Goal: Task Accomplishment & Management: Complete application form

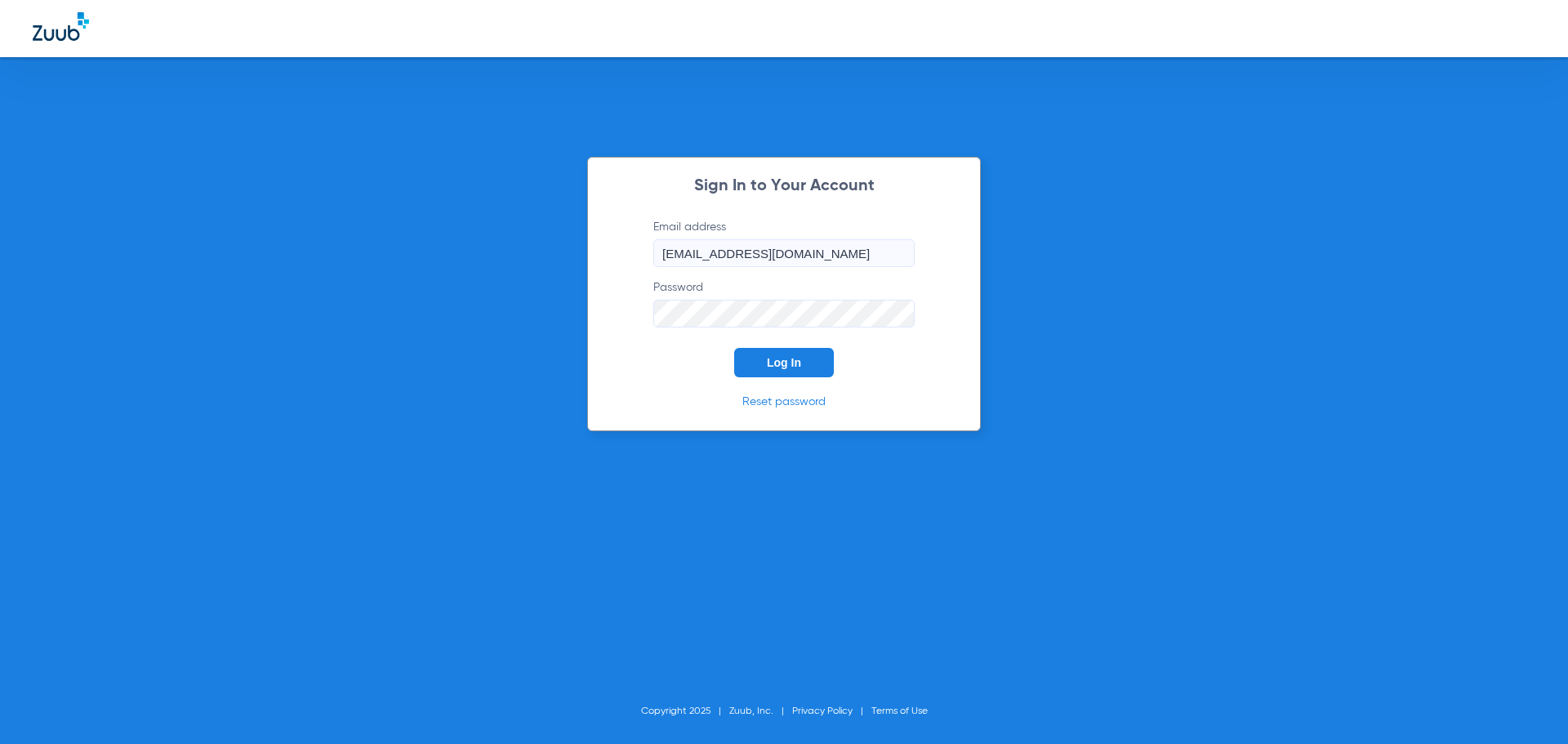
click at [777, 357] on span "Log In" at bounding box center [784, 362] width 34 height 13
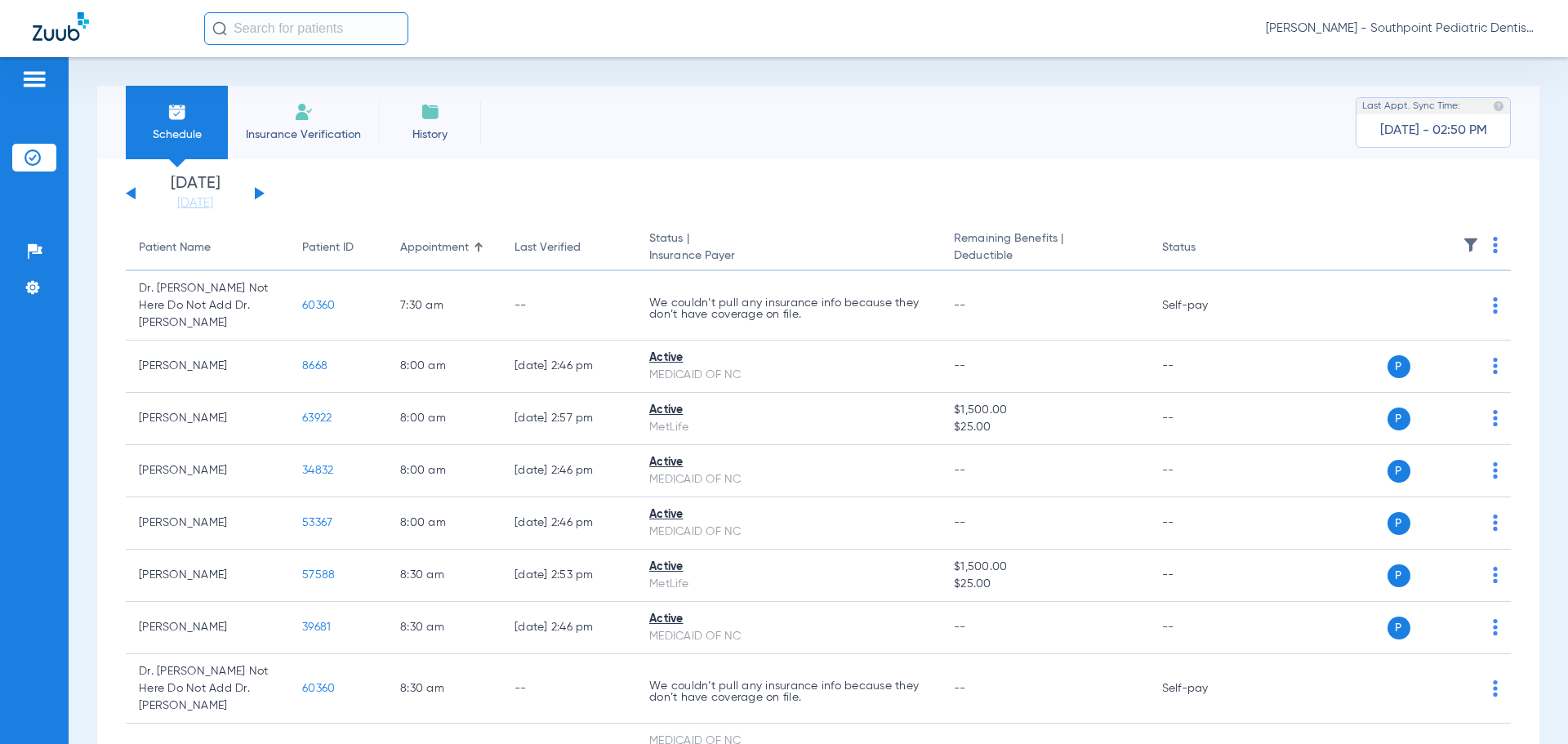
drag, startPoint x: 268, startPoint y: 133, endPoint x: 301, endPoint y: 163, distance: 44.6
click at [269, 133] on span "Insurance Verification" at bounding box center [303, 135] width 126 height 17
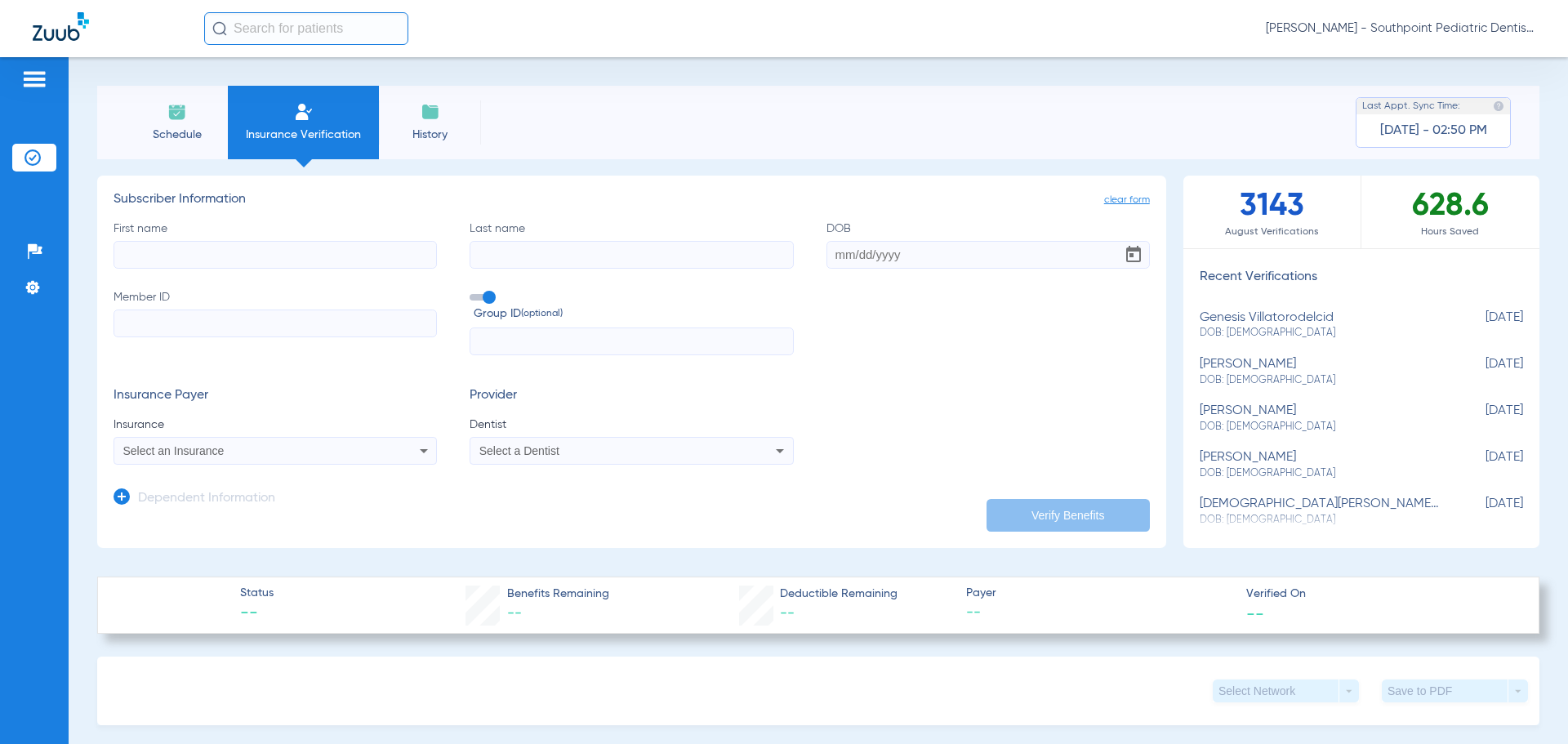
click at [332, 468] on app-dependent-form "Dependent Information" at bounding box center [632, 491] width 1037 height 55
click at [343, 447] on div "Select an Insurance" at bounding box center [245, 450] width 244 height 11
type input "PRINCI"
click at [324, 506] on mat-option "Principal" at bounding box center [251, 508] width 274 height 26
click at [529, 456] on span "Select a Dentist" at bounding box center [519, 450] width 80 height 13
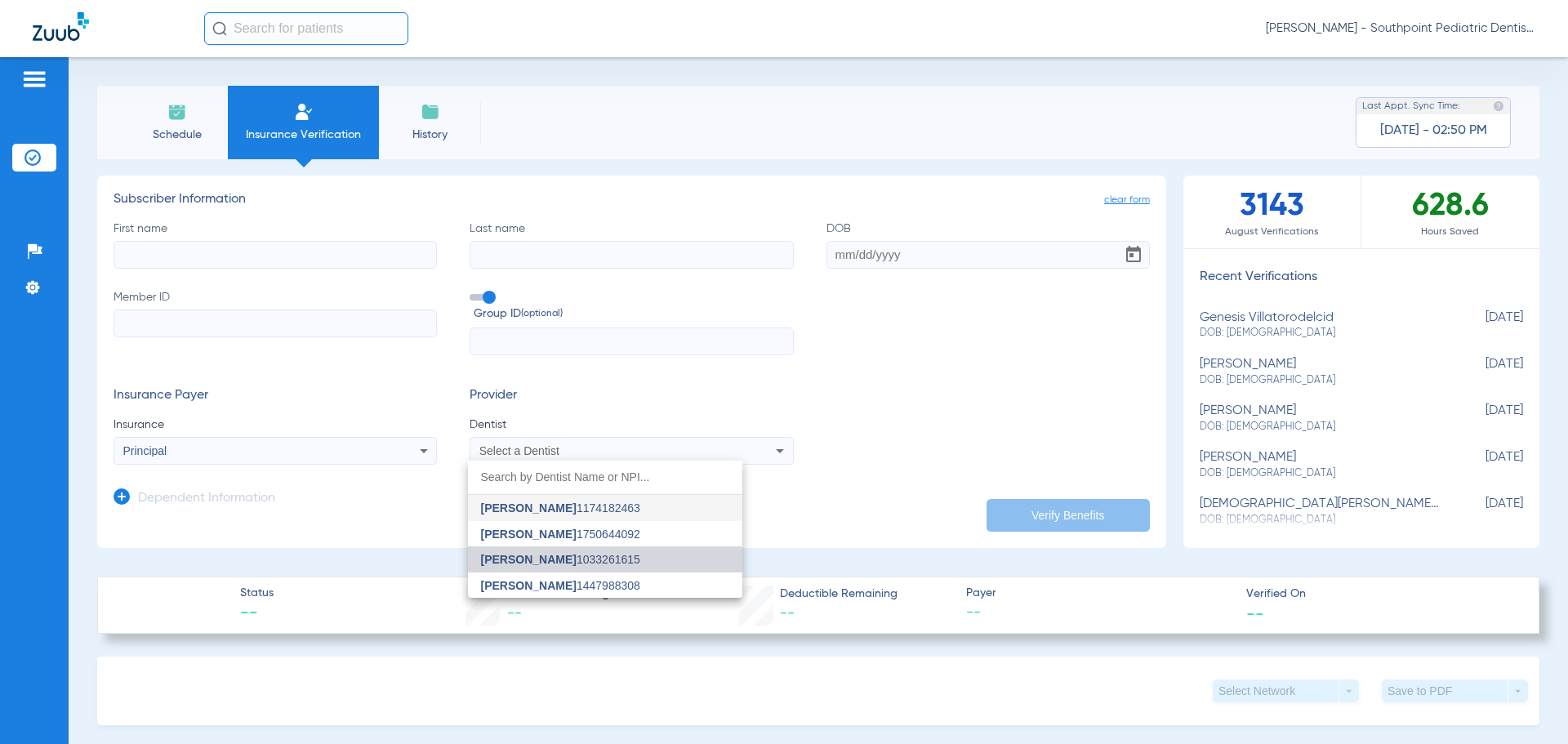
click at [542, 569] on mat-option "[PERSON_NAME] 1033261615" at bounding box center [605, 559] width 274 height 26
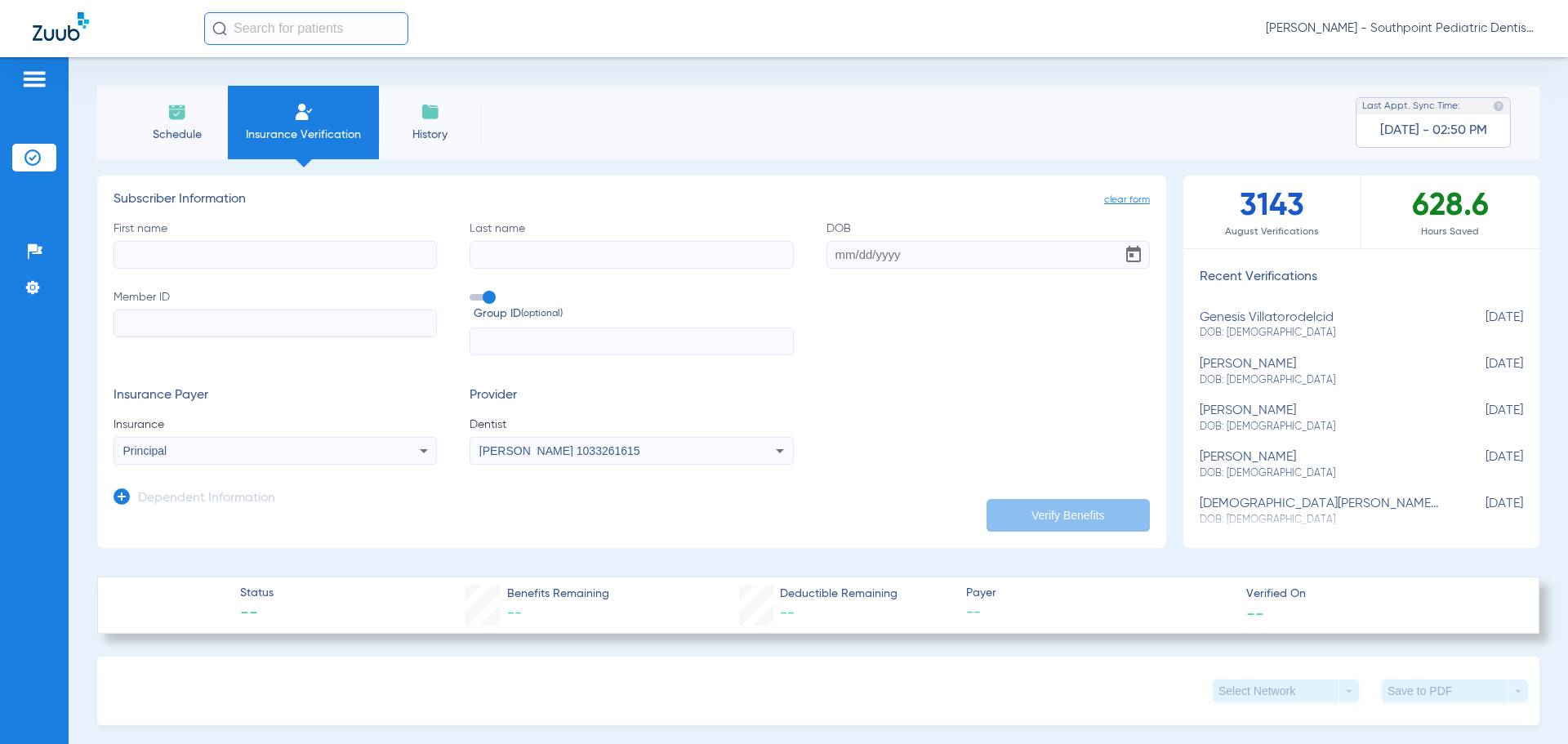
click at [249, 256] on input "First name" at bounding box center [275, 255] width 323 height 28
type input "POPPY"
type input "[PERSON_NAME]"
type input "[DATE]"
type input "926475691"
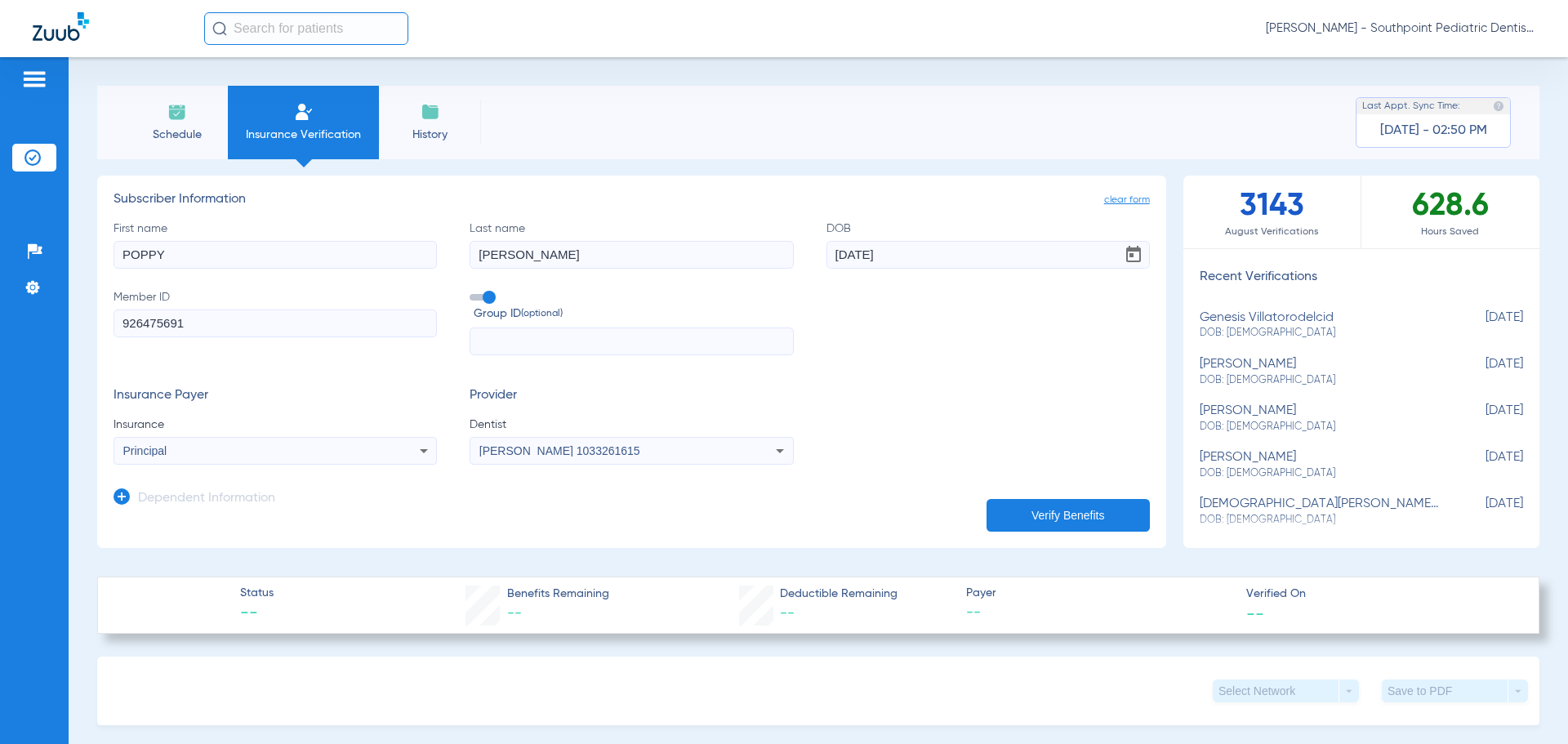
click at [524, 340] on input "text" at bounding box center [632, 342] width 323 height 28
type input "80840"
click at [1117, 515] on button "Verify Benefits" at bounding box center [1068, 515] width 163 height 33
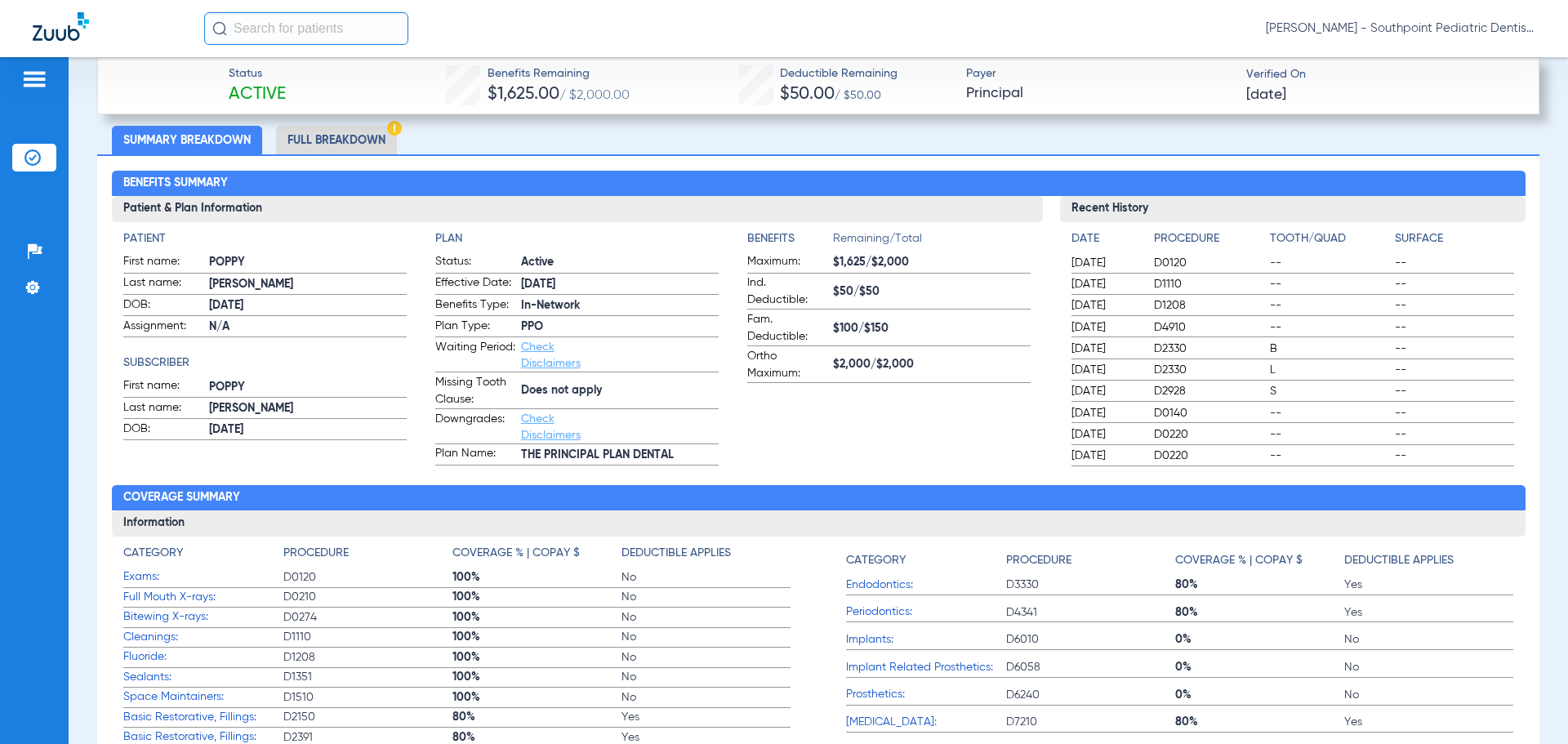
scroll to position [571, 0]
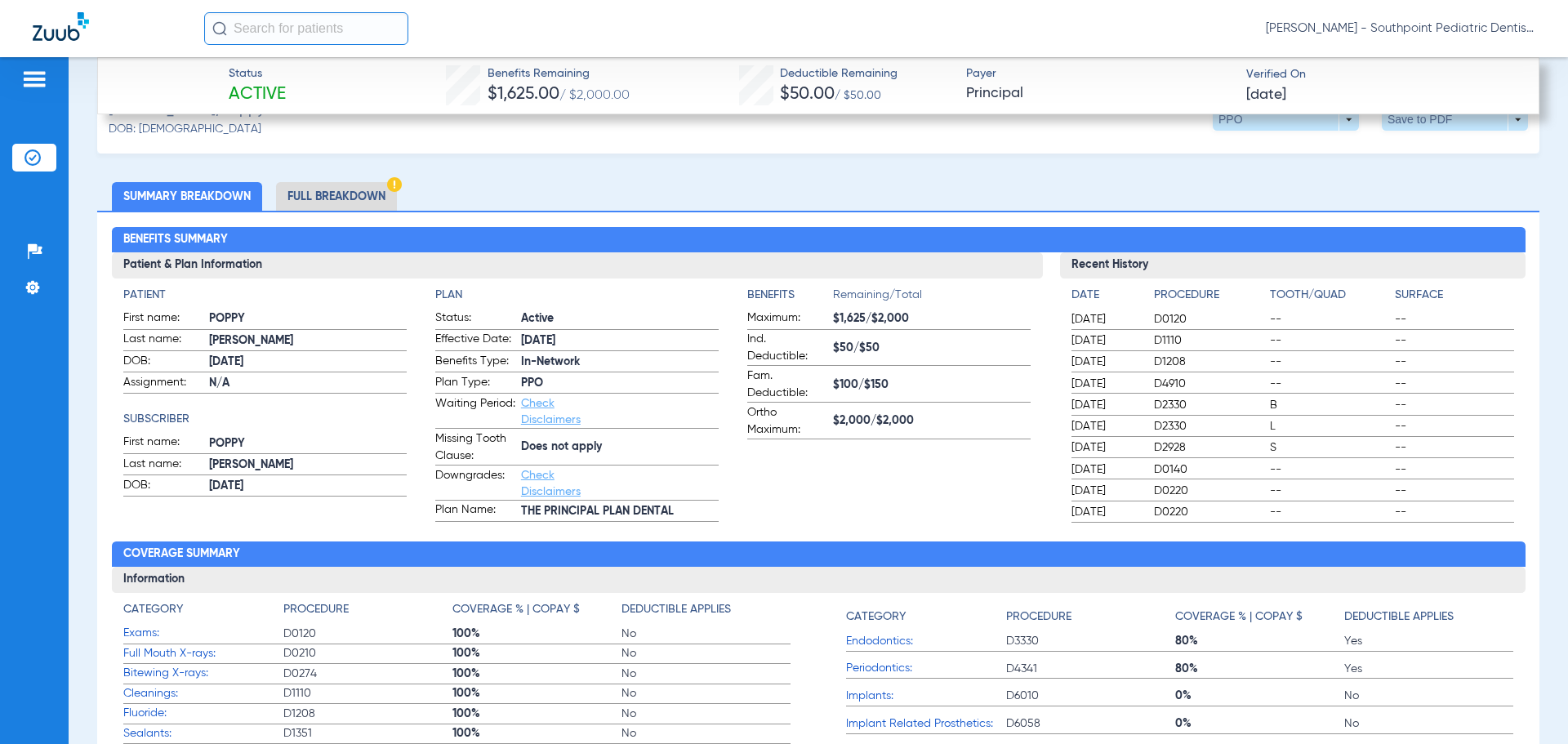
click at [349, 200] on li "Full Breakdown" at bounding box center [336, 196] width 121 height 29
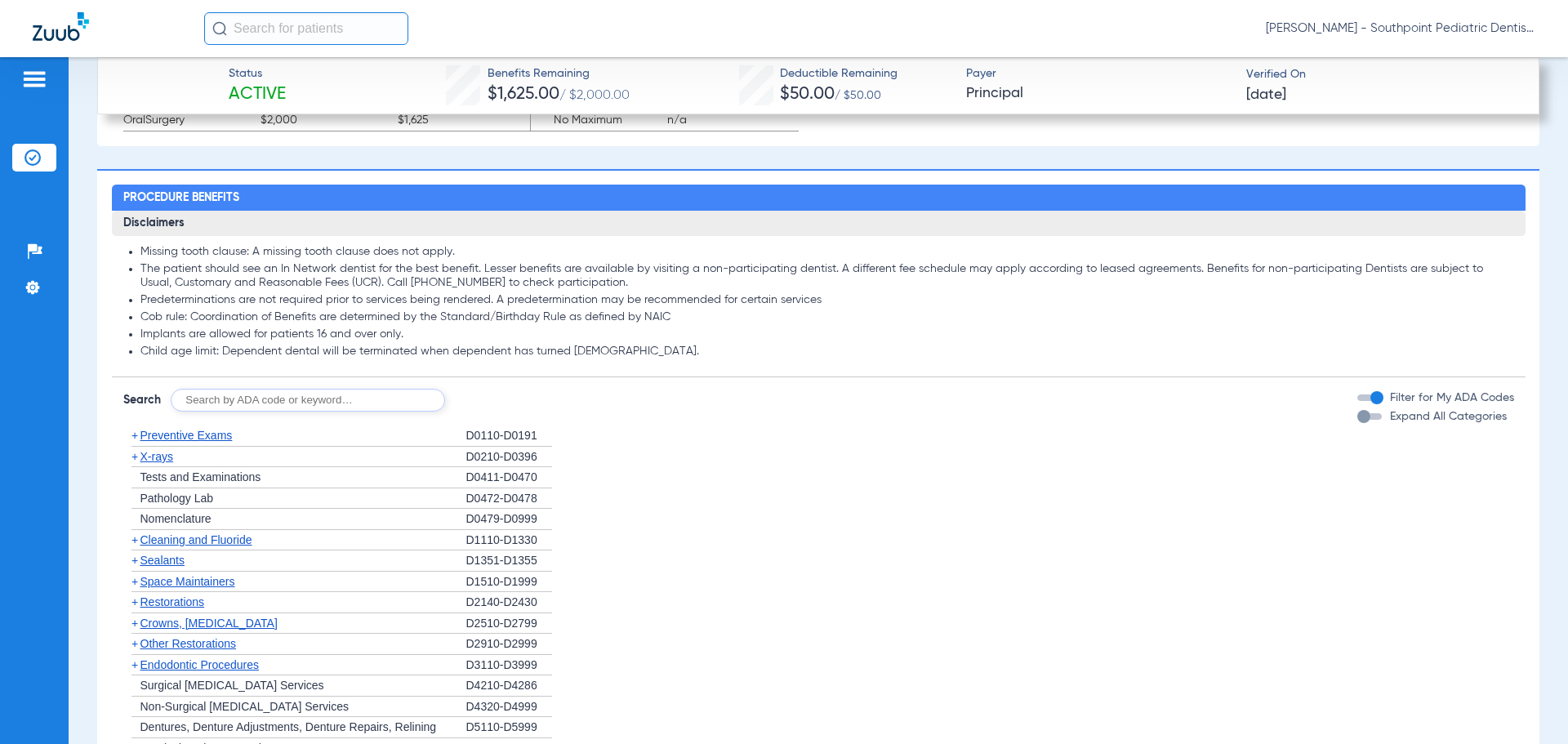
scroll to position [1796, 0]
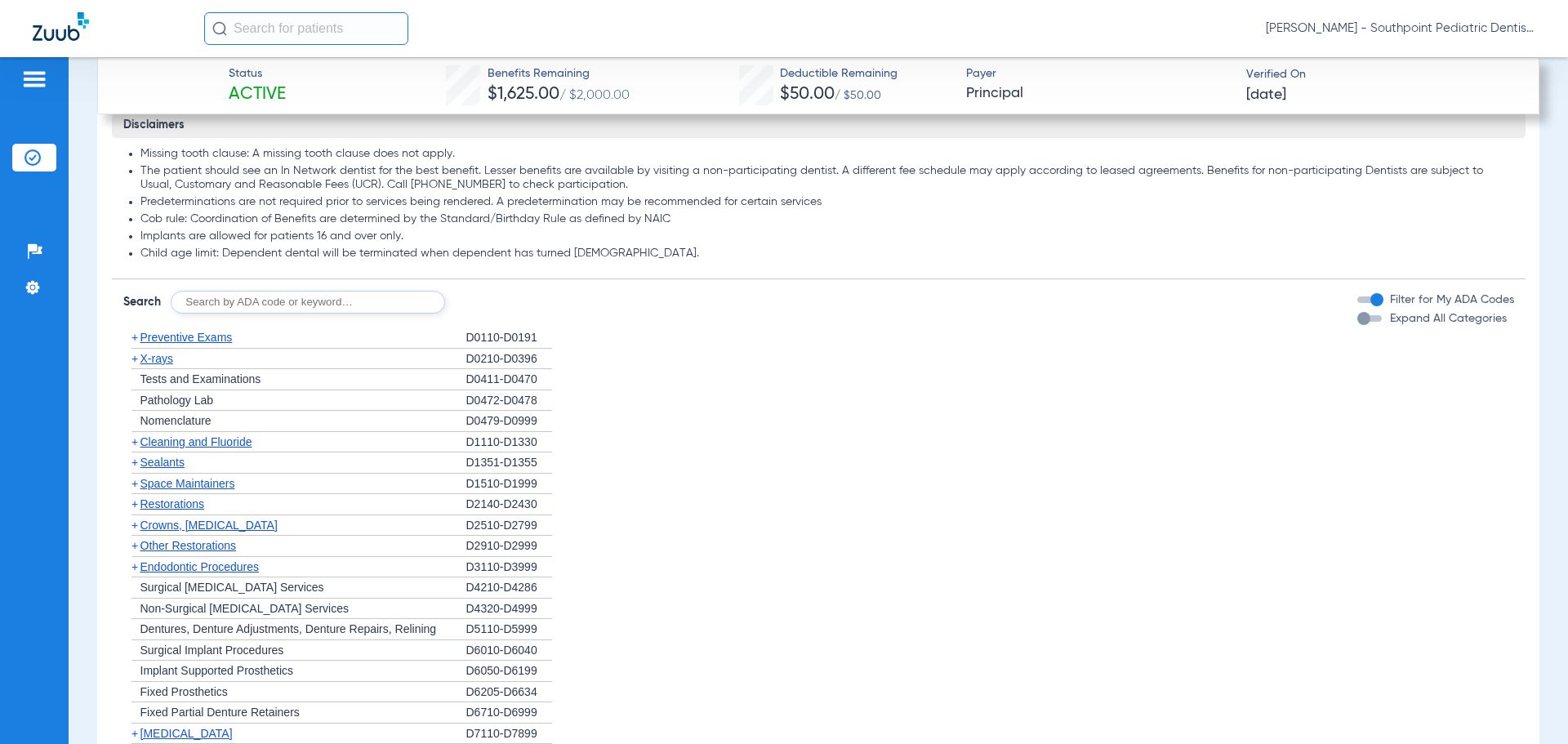
click at [263, 341] on div "+ Preventive Exams" at bounding box center [294, 338] width 343 height 21
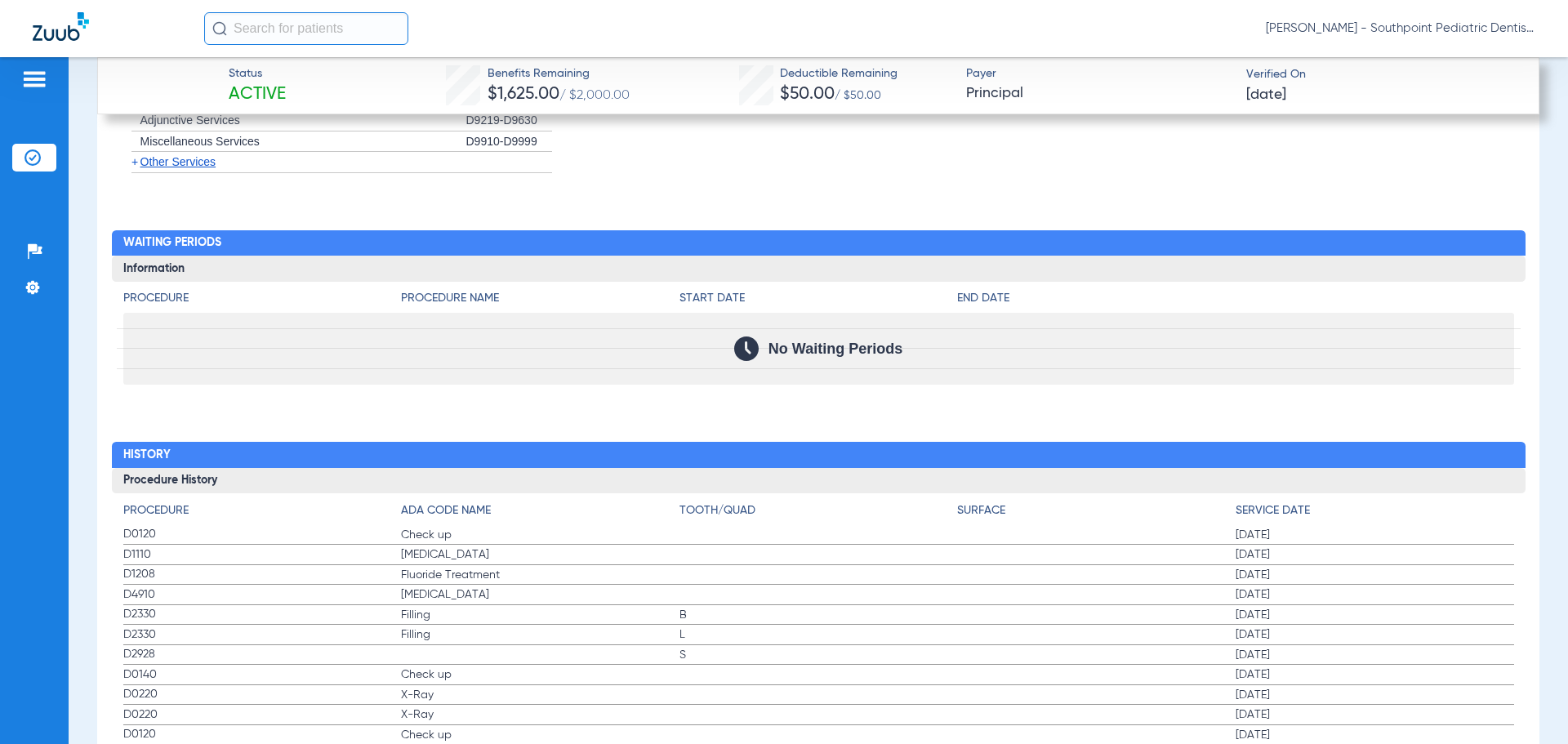
scroll to position [2910, 0]
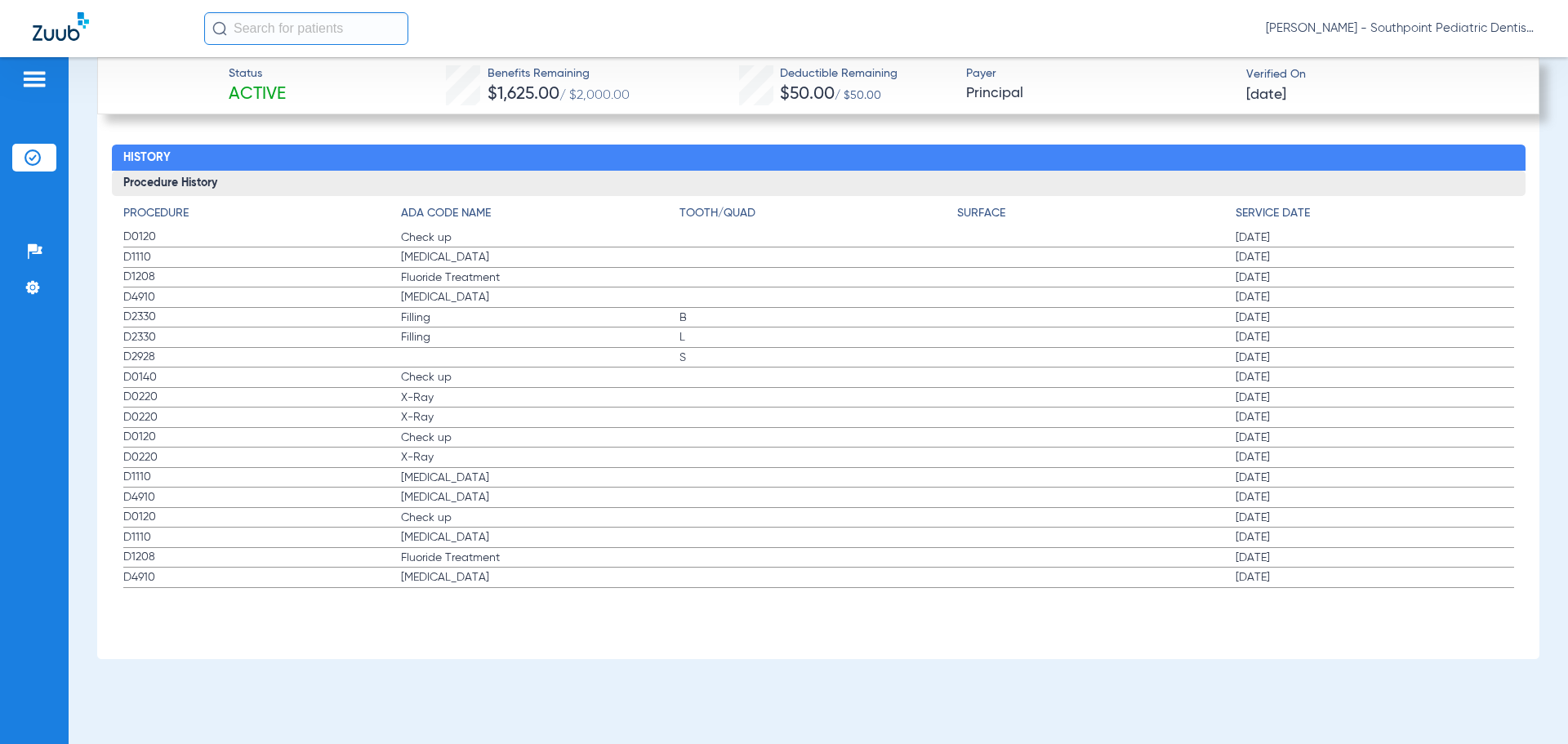
drag, startPoint x: 1298, startPoint y: 294, endPoint x: 106, endPoint y: 233, distance: 1193.6
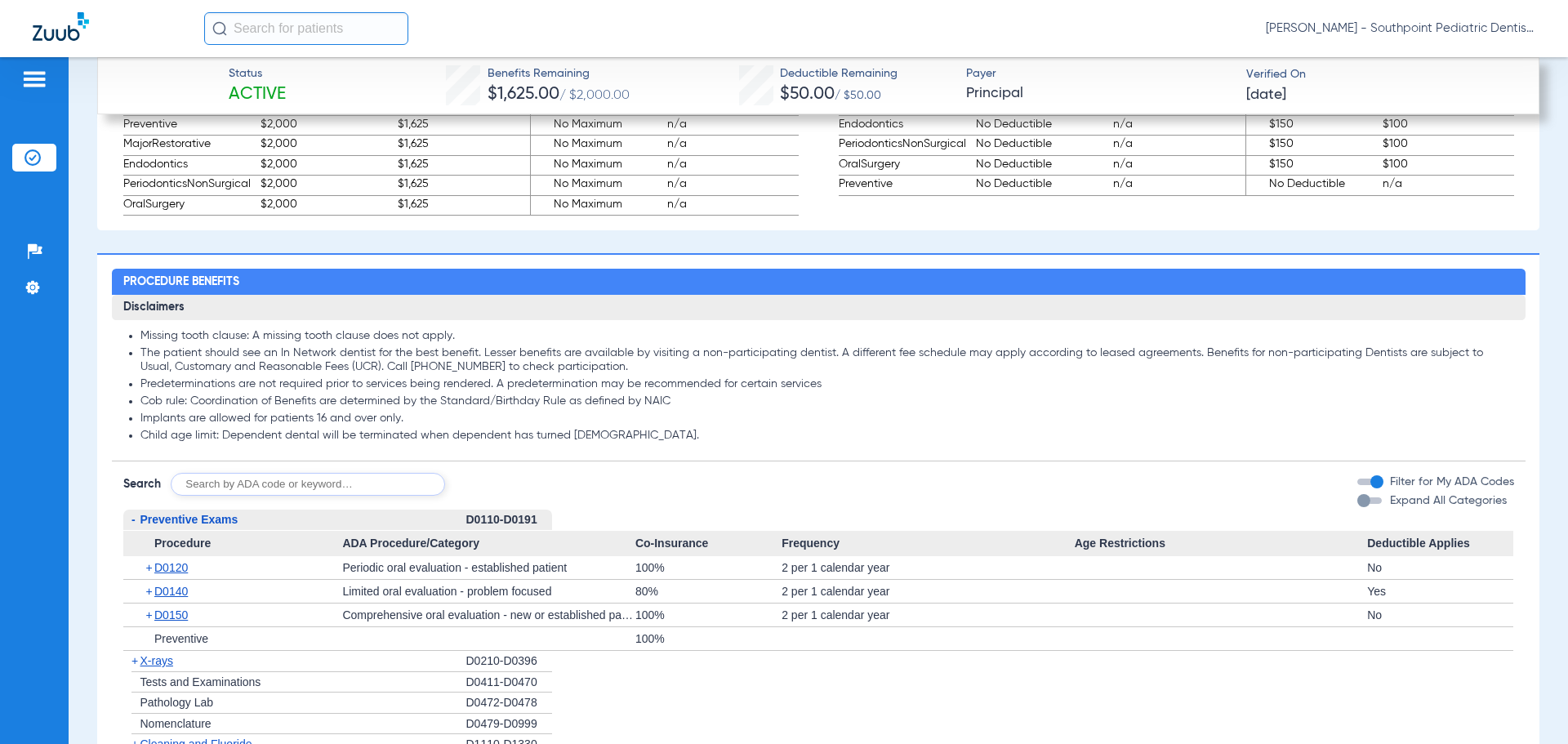
scroll to position [1930, 0]
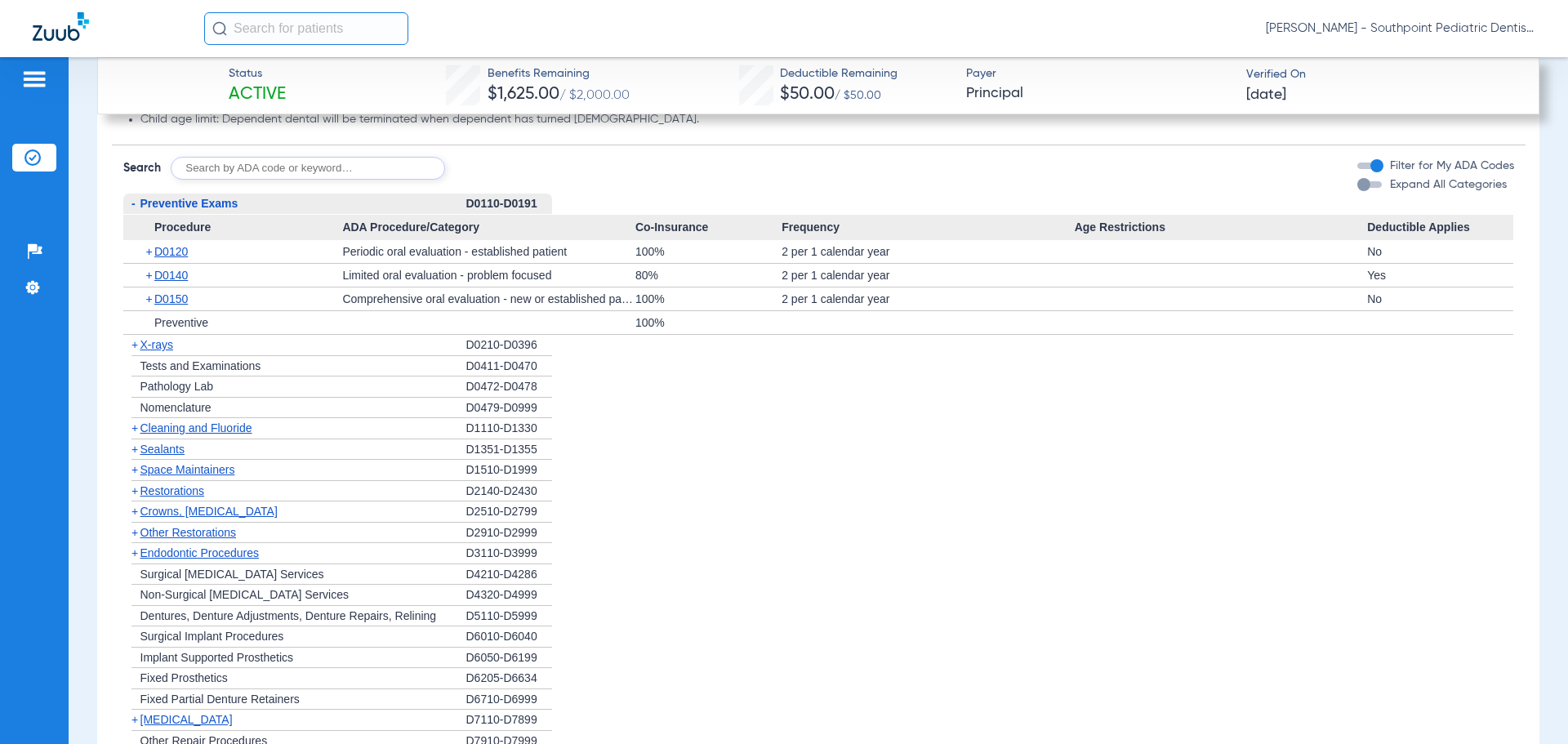
click at [300, 426] on div "+ Cleaning and Fluoride" at bounding box center [294, 428] width 343 height 21
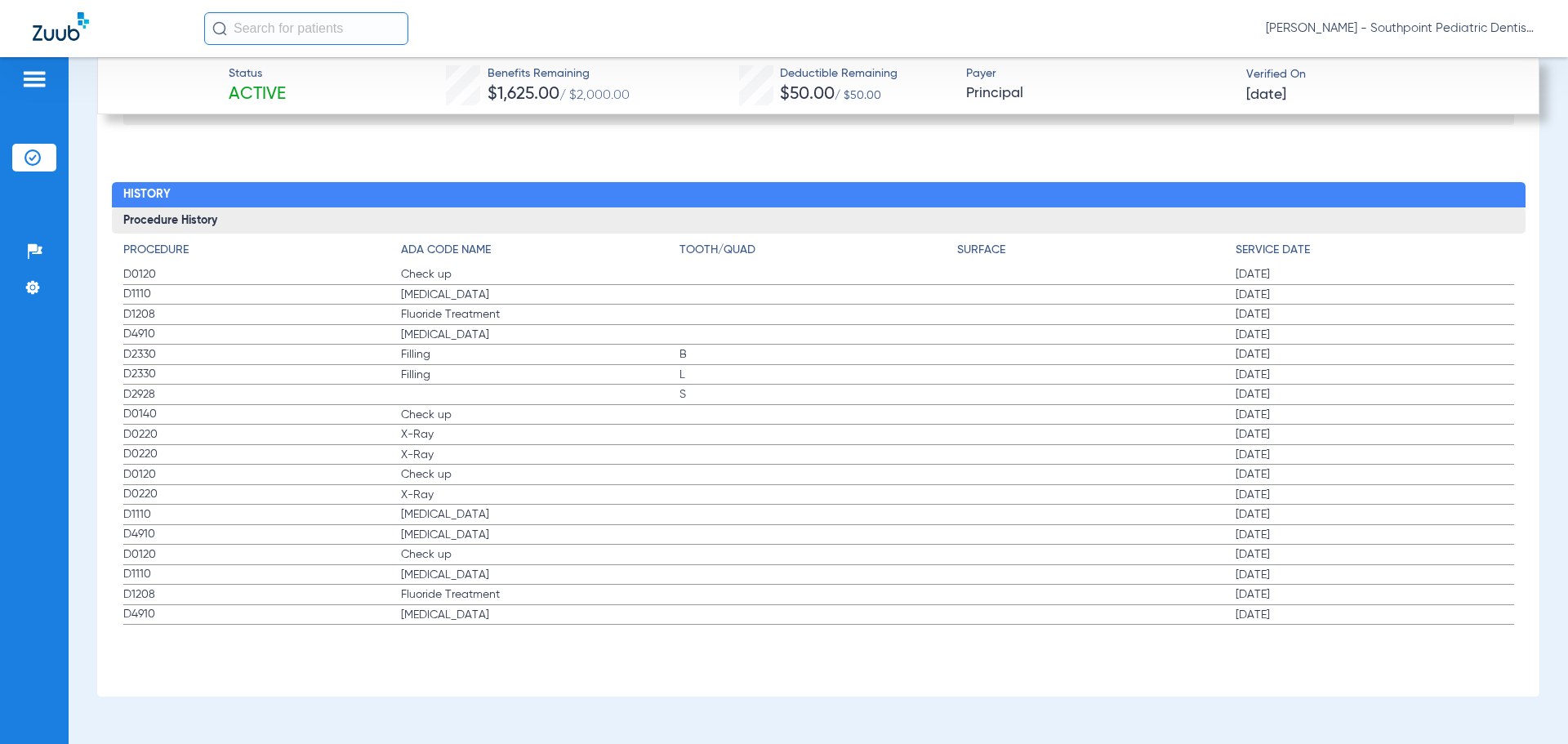
scroll to position [3031, 0]
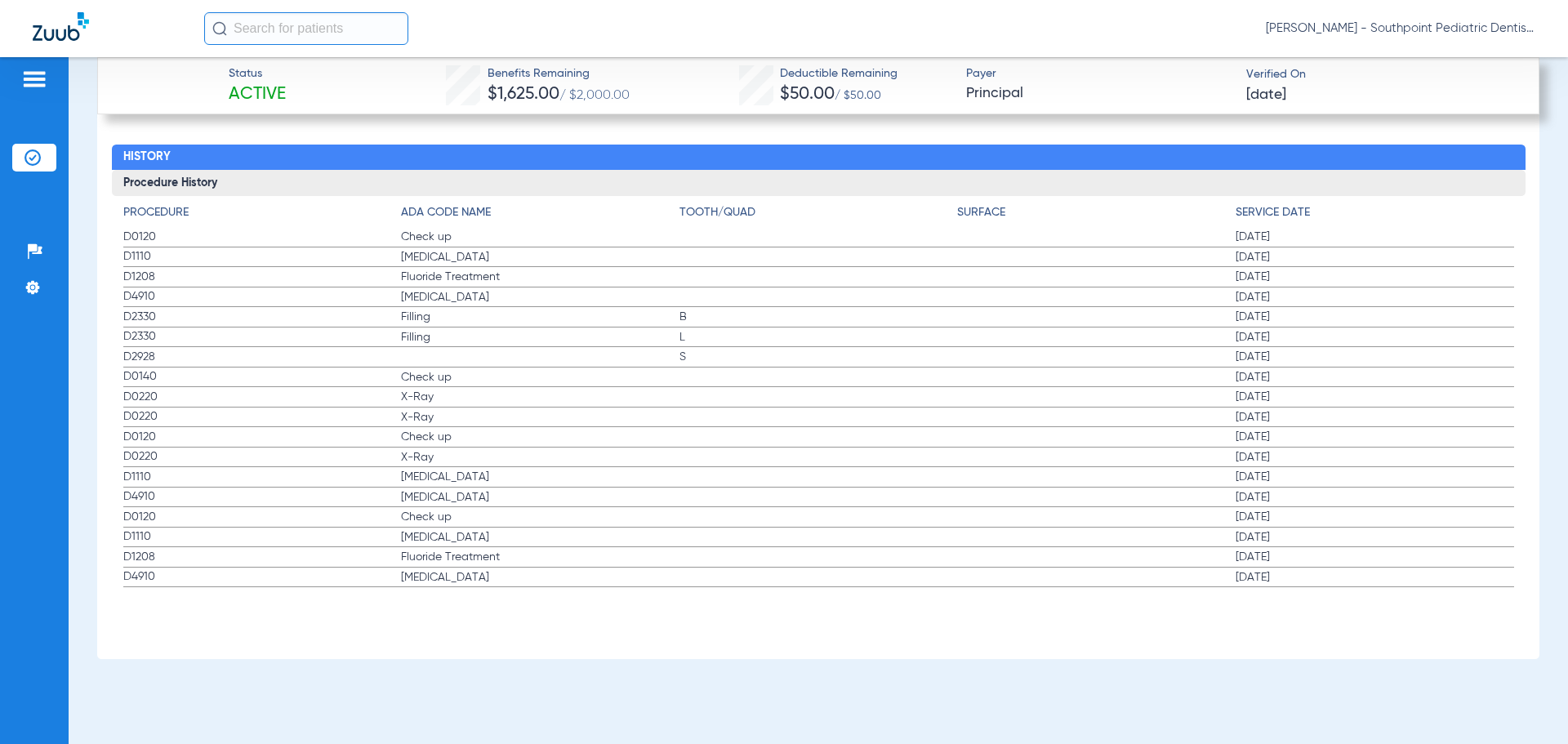
drag, startPoint x: 1332, startPoint y: 298, endPoint x: 120, endPoint y: 242, distance: 1213.3
click at [120, 242] on div "Procedure ADA Code Name Tooth/Quad Surface Service Date D0120 Check up [DATE] D…" at bounding box center [818, 392] width 1414 height 392
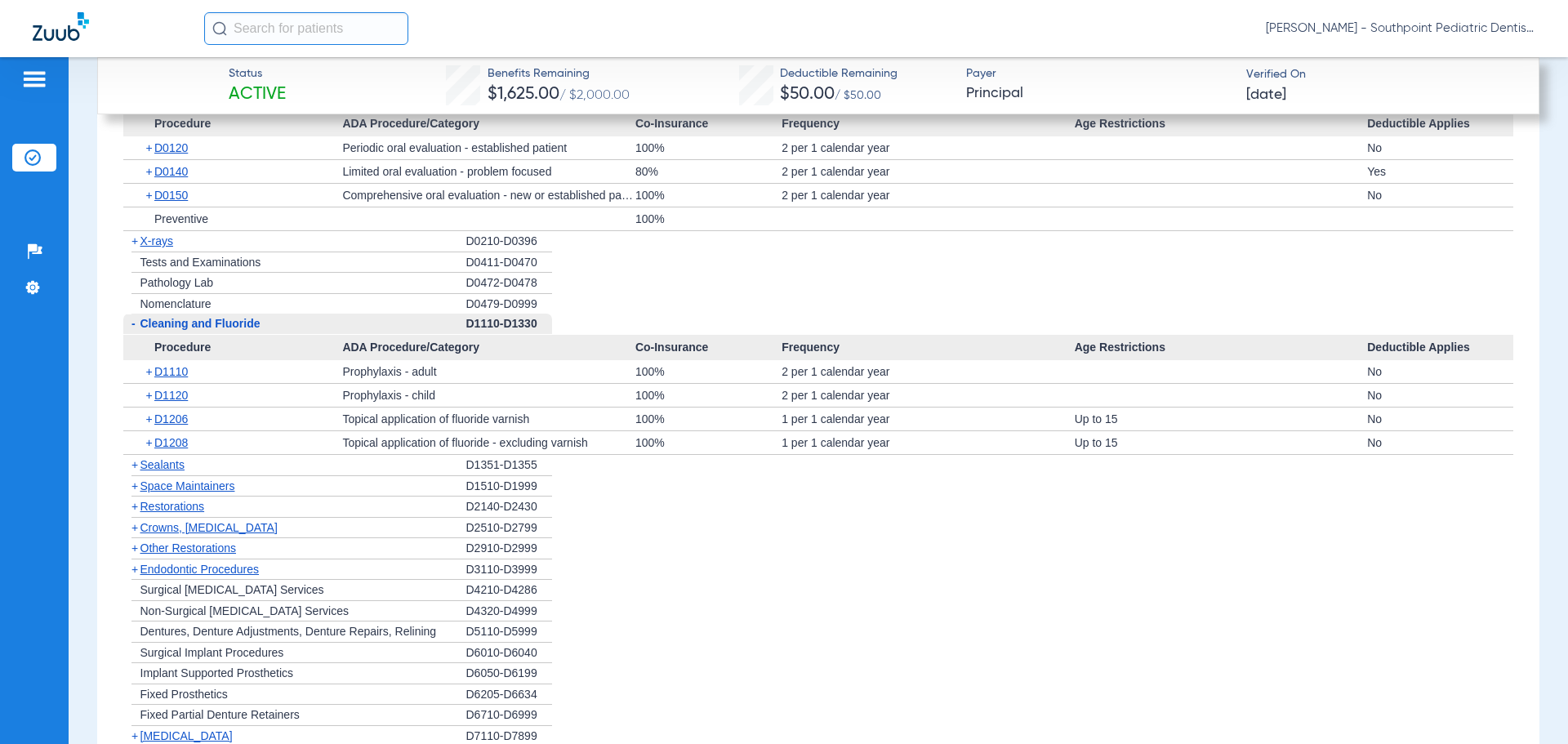
scroll to position [1969, 0]
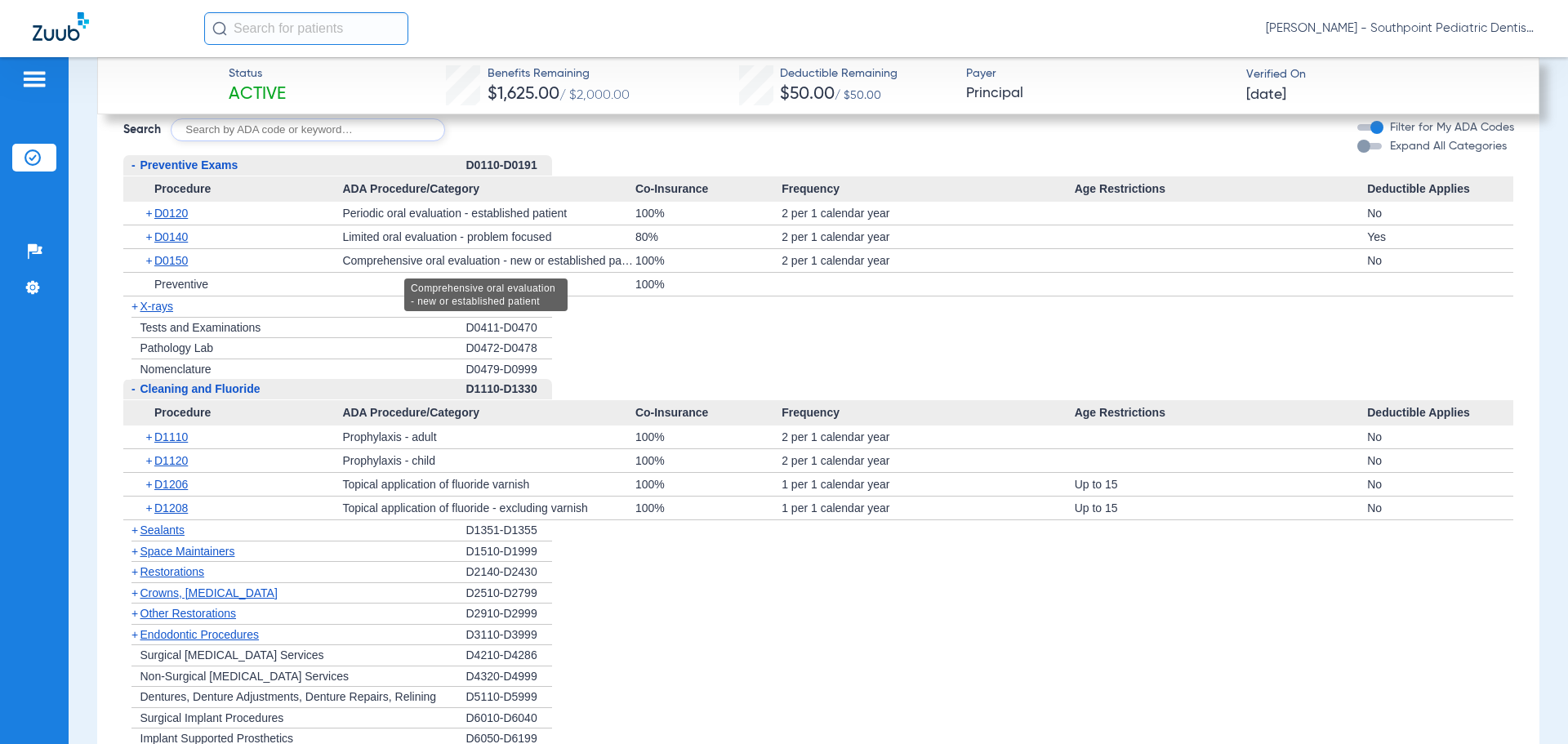
click at [384, 261] on div "Comprehensive oral evaluation - new or established patient" at bounding box center [489, 260] width 294 height 23
click at [314, 255] on div "+ D0150" at bounding box center [239, 260] width 208 height 23
click at [178, 261] on span "D0150" at bounding box center [171, 260] width 33 height 13
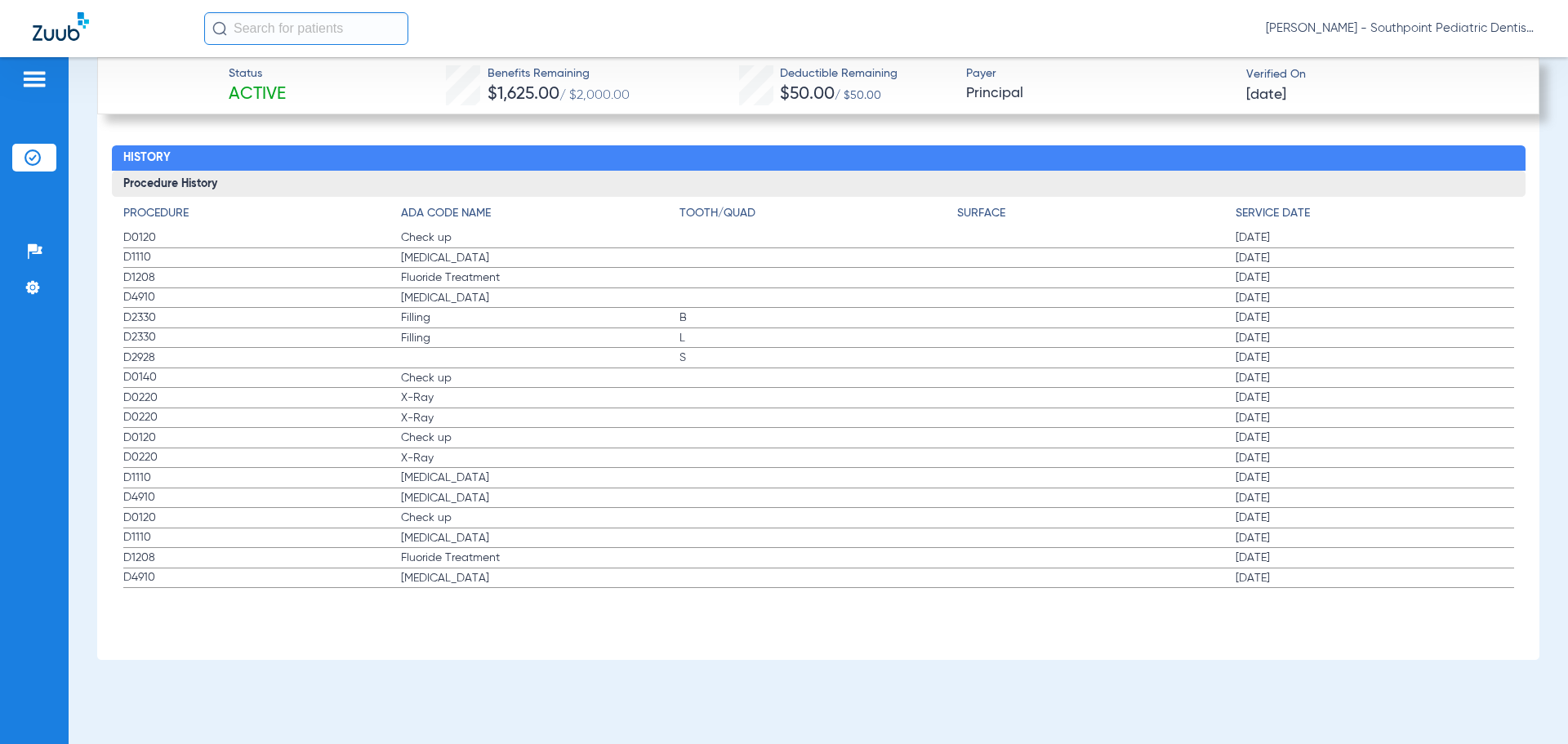
scroll to position [3233, 0]
drag, startPoint x: 1310, startPoint y: 294, endPoint x: 116, endPoint y: 233, distance: 1195.6
click at [116, 233] on div "Procedure ADA Code Name Tooth/Quad Surface Service Date D0120 Check up [DATE] D…" at bounding box center [818, 392] width 1414 height 392
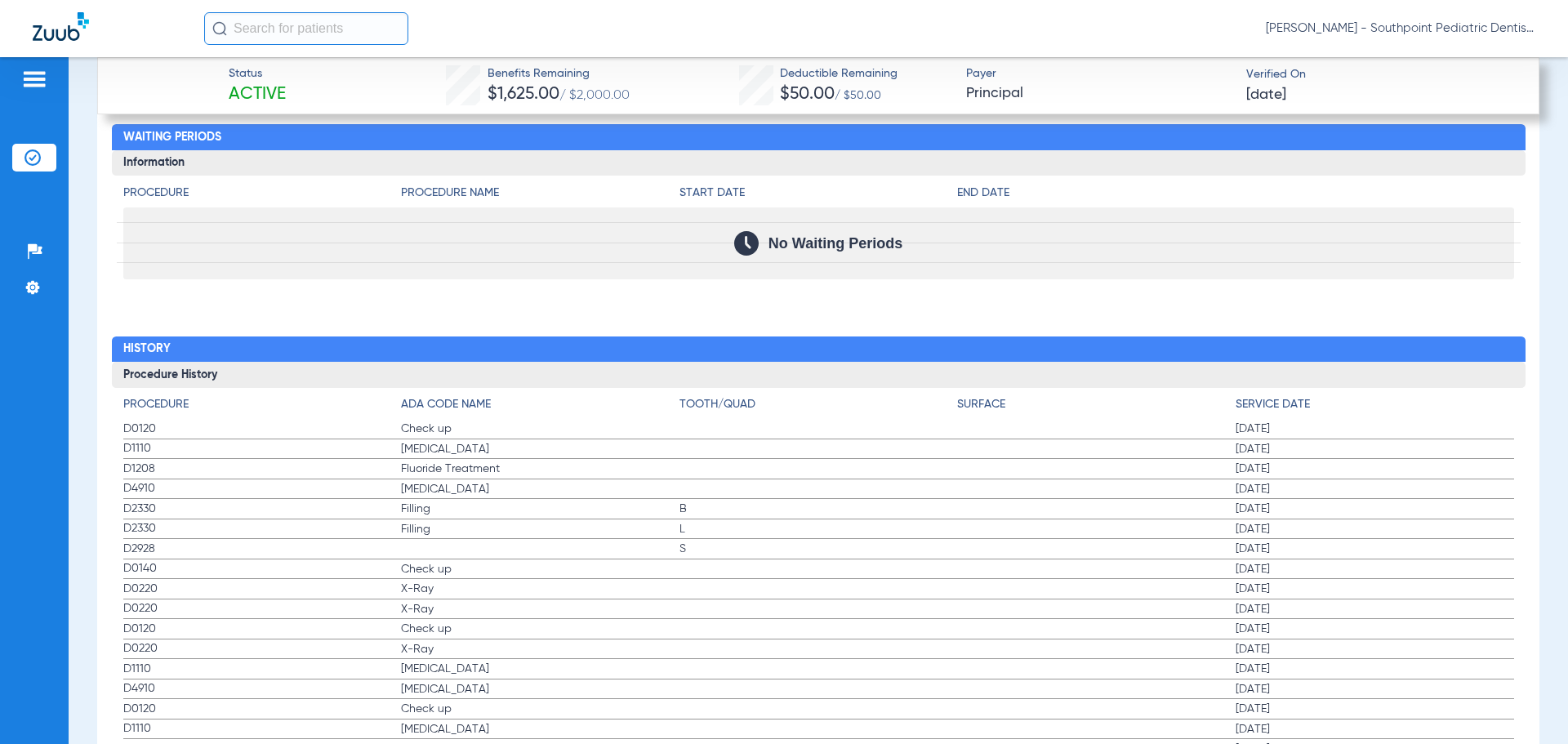
scroll to position [3070, 0]
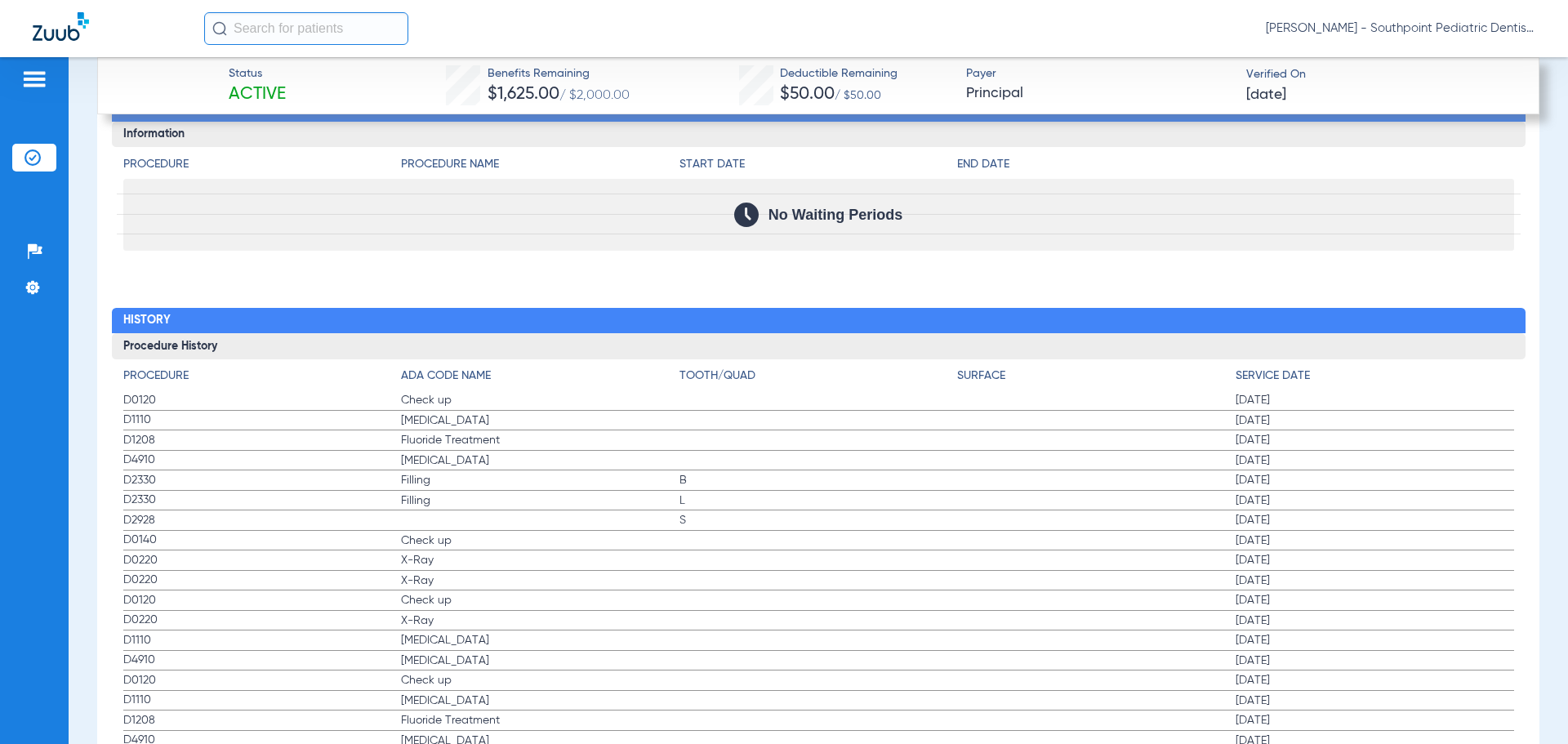
click at [801, 440] on label "D1208 Fluoride Treatment [DATE]" at bounding box center [818, 440] width 1391 height 20
drag, startPoint x: 123, startPoint y: 400, endPoint x: 1307, endPoint y: 454, distance: 1185.2
click at [1306, 454] on app-history-list "Procedure ADA Code Name Tooth/Quad Surface Service Date D0120 Check up [DATE] D…" at bounding box center [818, 559] width 1391 height 383
click at [1013, 436] on label "D1208 Fluoride Treatment [DATE]" at bounding box center [818, 440] width 1391 height 20
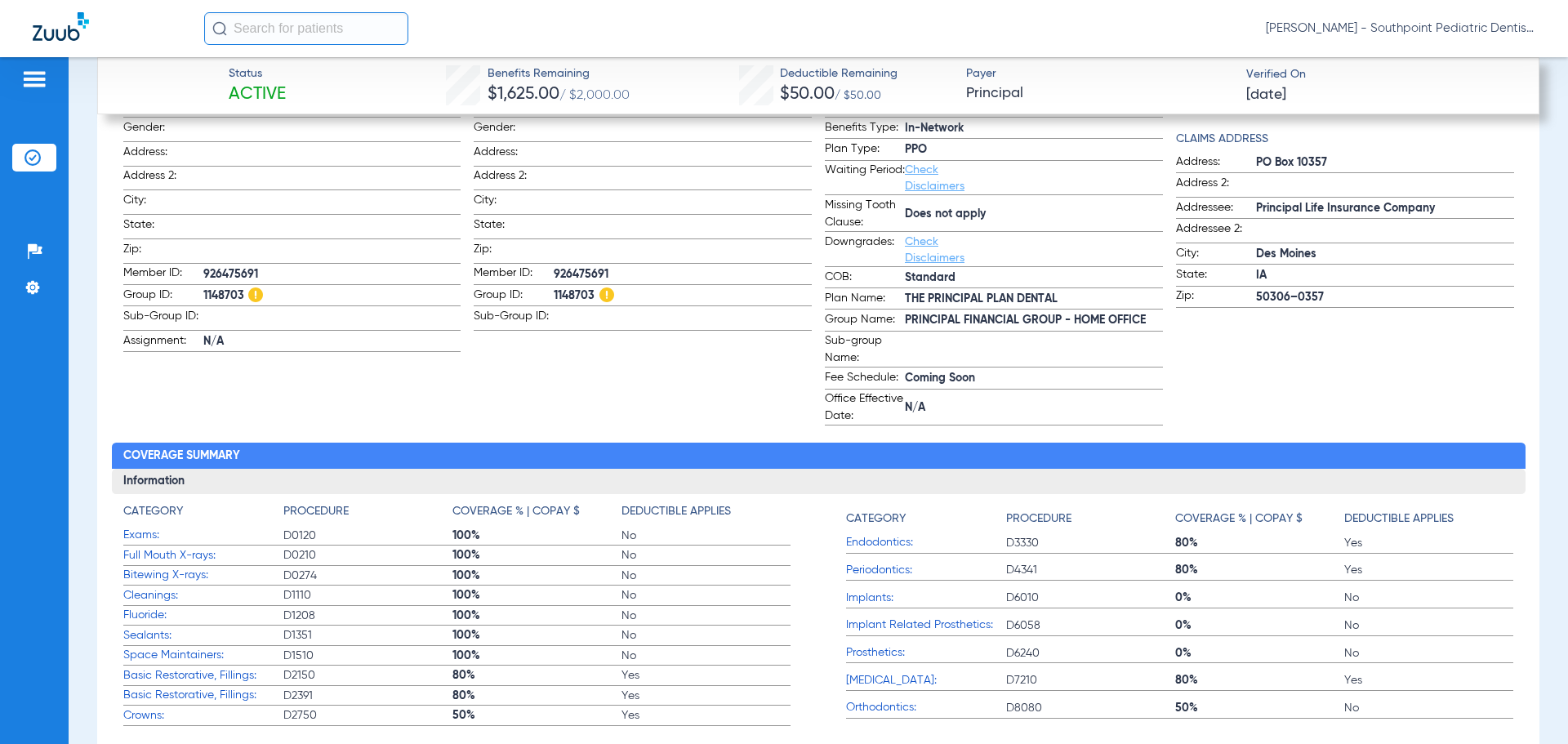
scroll to position [735, 0]
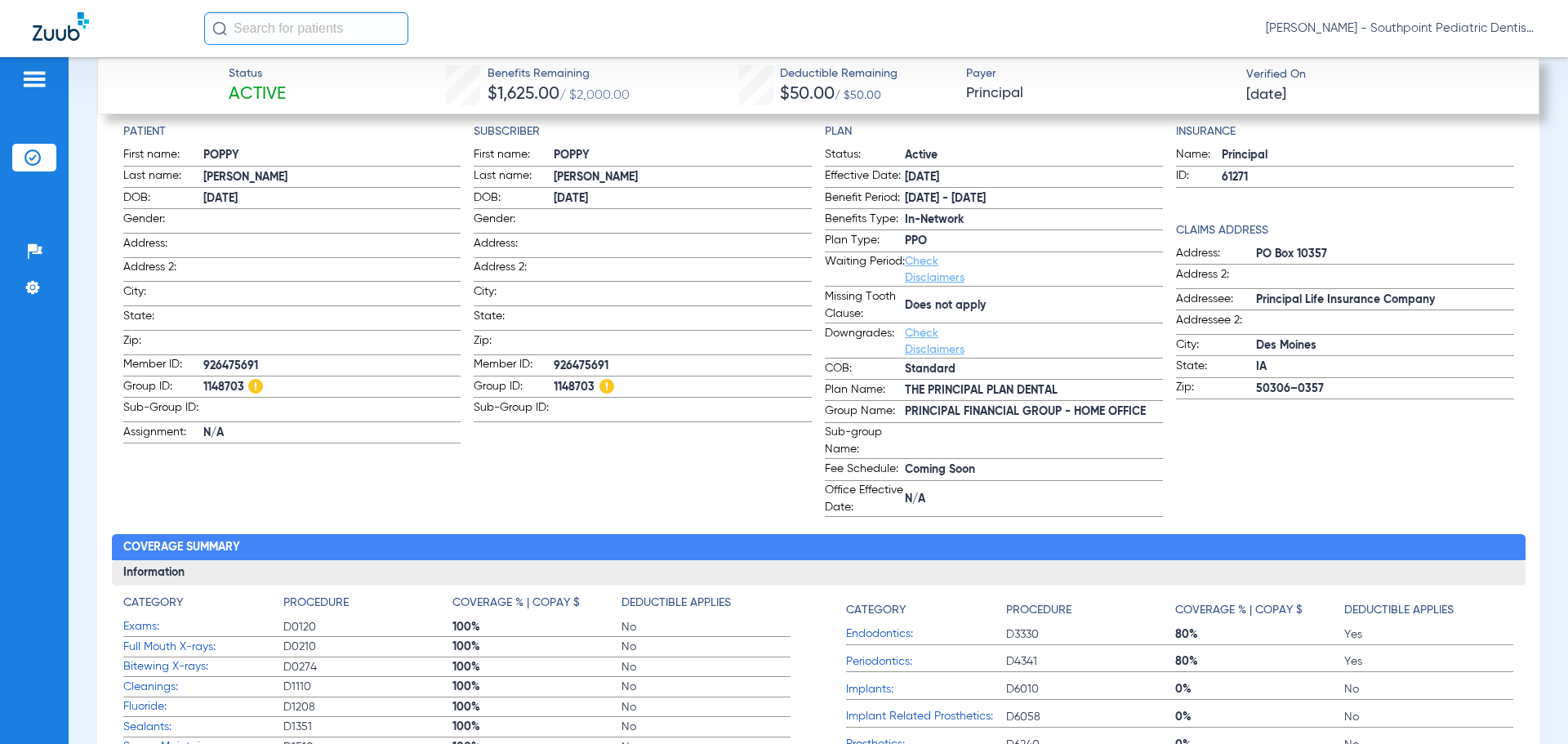
click at [906, 268] on span "Check Disclaimers" at bounding box center [945, 269] width 80 height 33
click at [908, 256] on link "Check Disclaimers" at bounding box center [934, 269] width 59 height 28
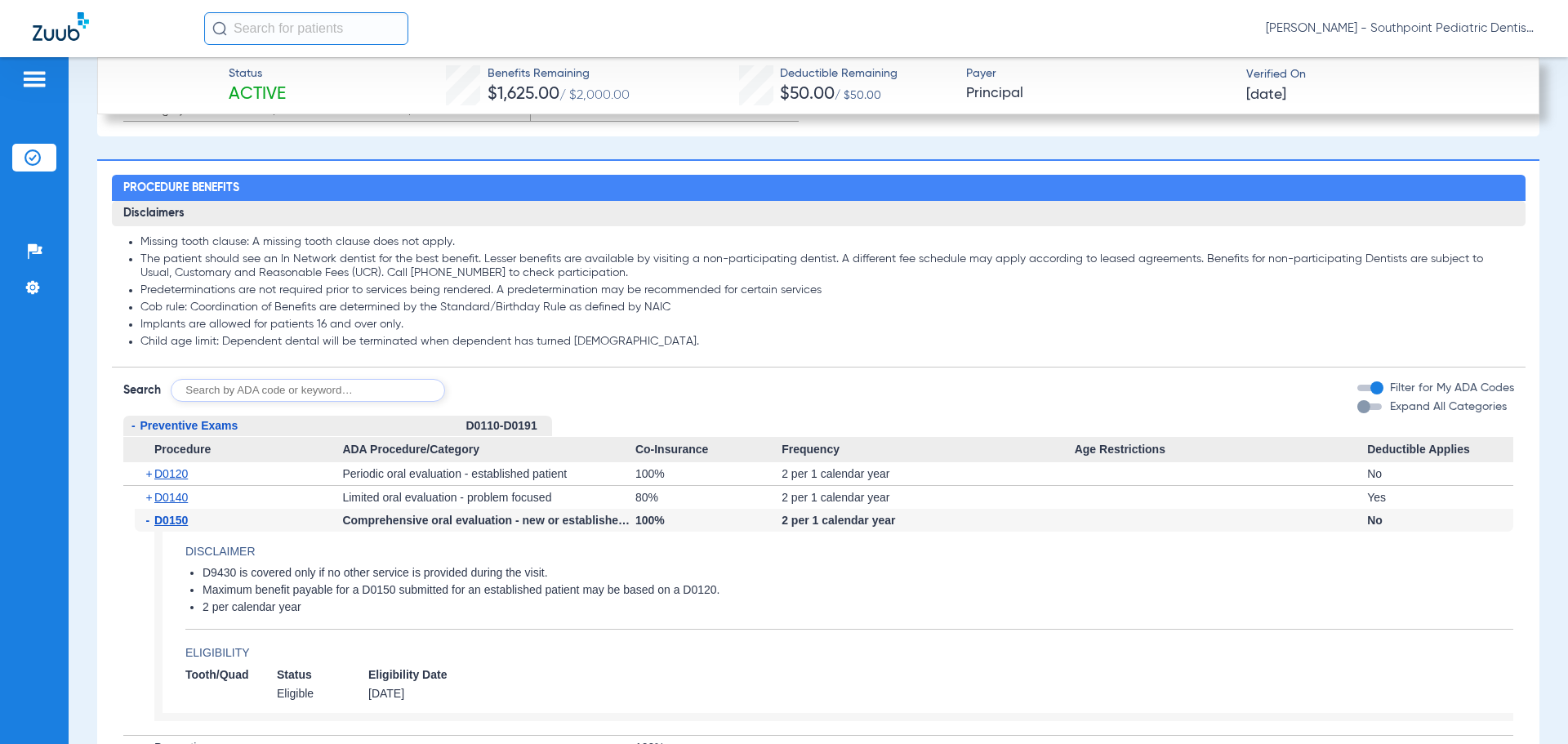
scroll to position [1664, 0]
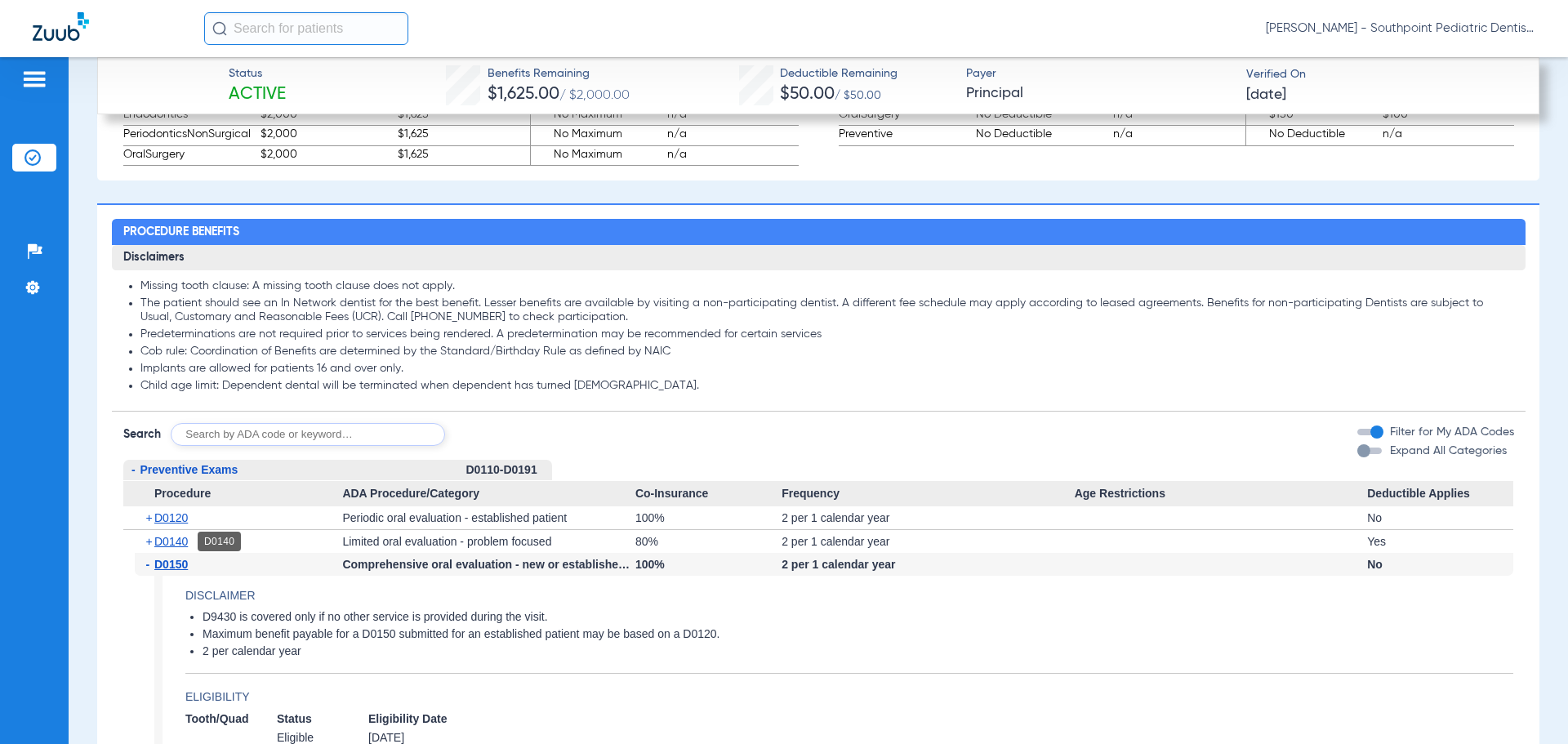
click at [176, 540] on span "D0140" at bounding box center [171, 542] width 33 height 13
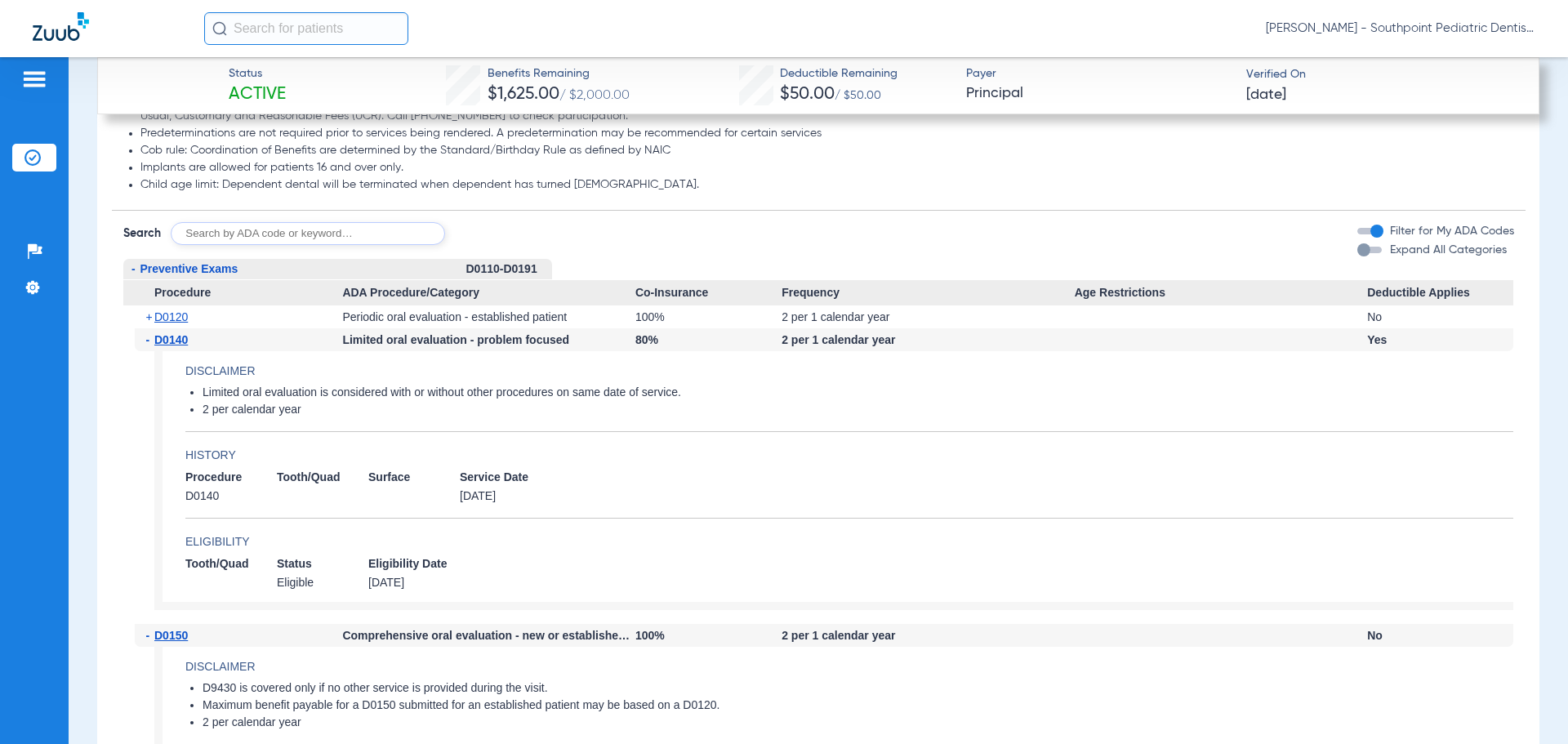
scroll to position [1909, 0]
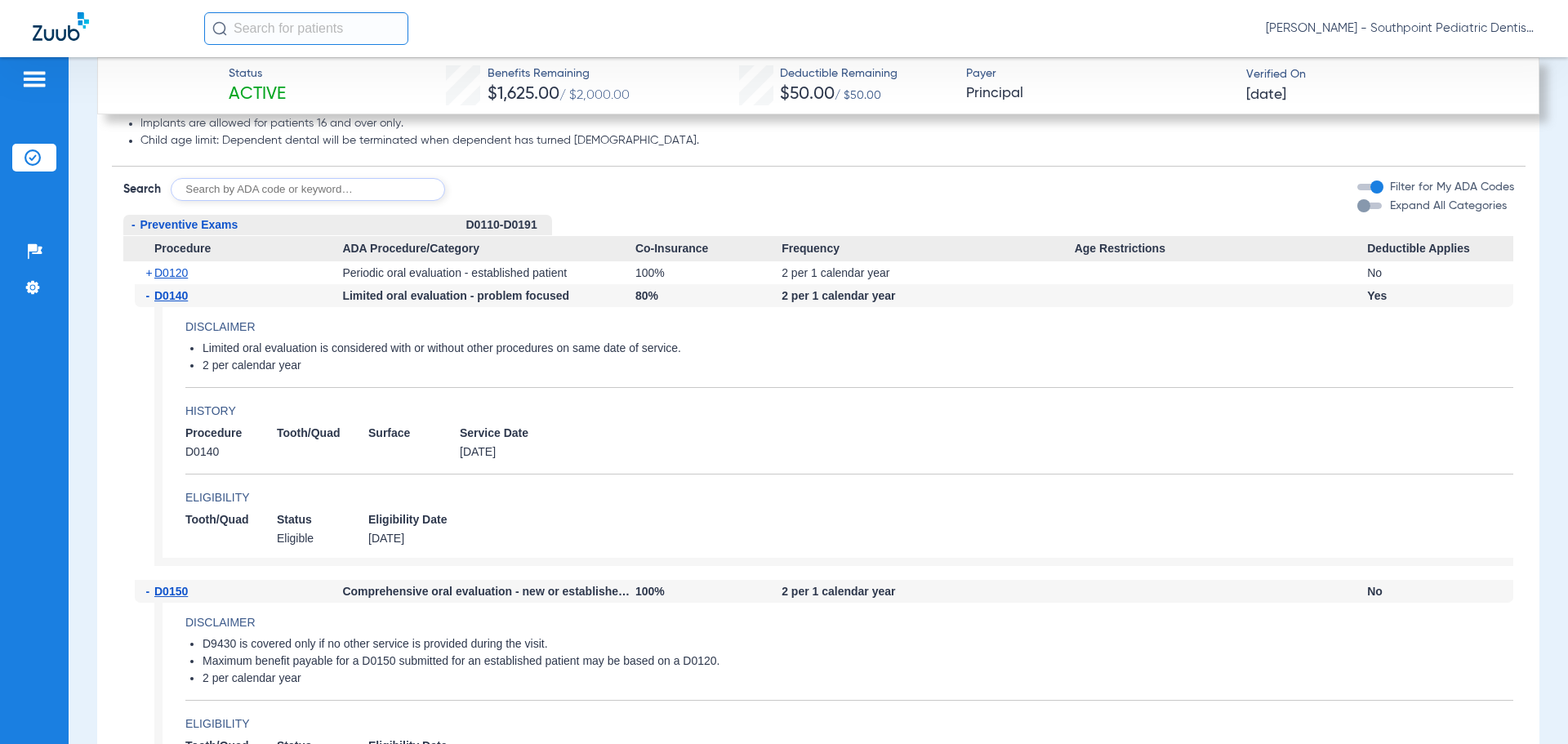
drag, startPoint x: 678, startPoint y: 346, endPoint x: 194, endPoint y: 348, distance: 484.0
click at [194, 348] on ul "Limited oral evaluation is considered with or without other procedures on same …" at bounding box center [850, 357] width 1328 height 32
click at [310, 375] on app-disclaimers "Limited oral evaluation is considered with or without other procedures on same …" at bounding box center [850, 364] width 1328 height 46
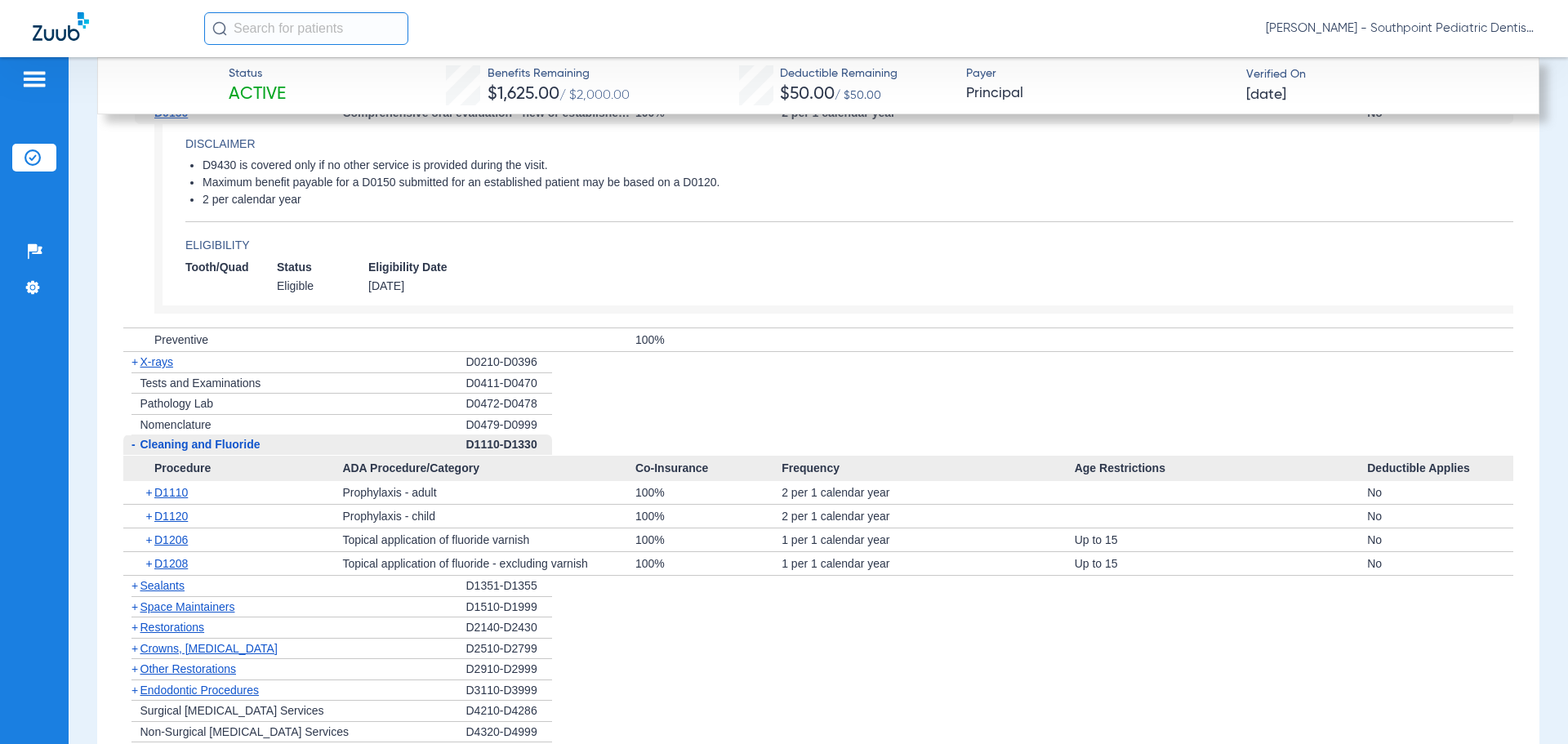
scroll to position [2399, 0]
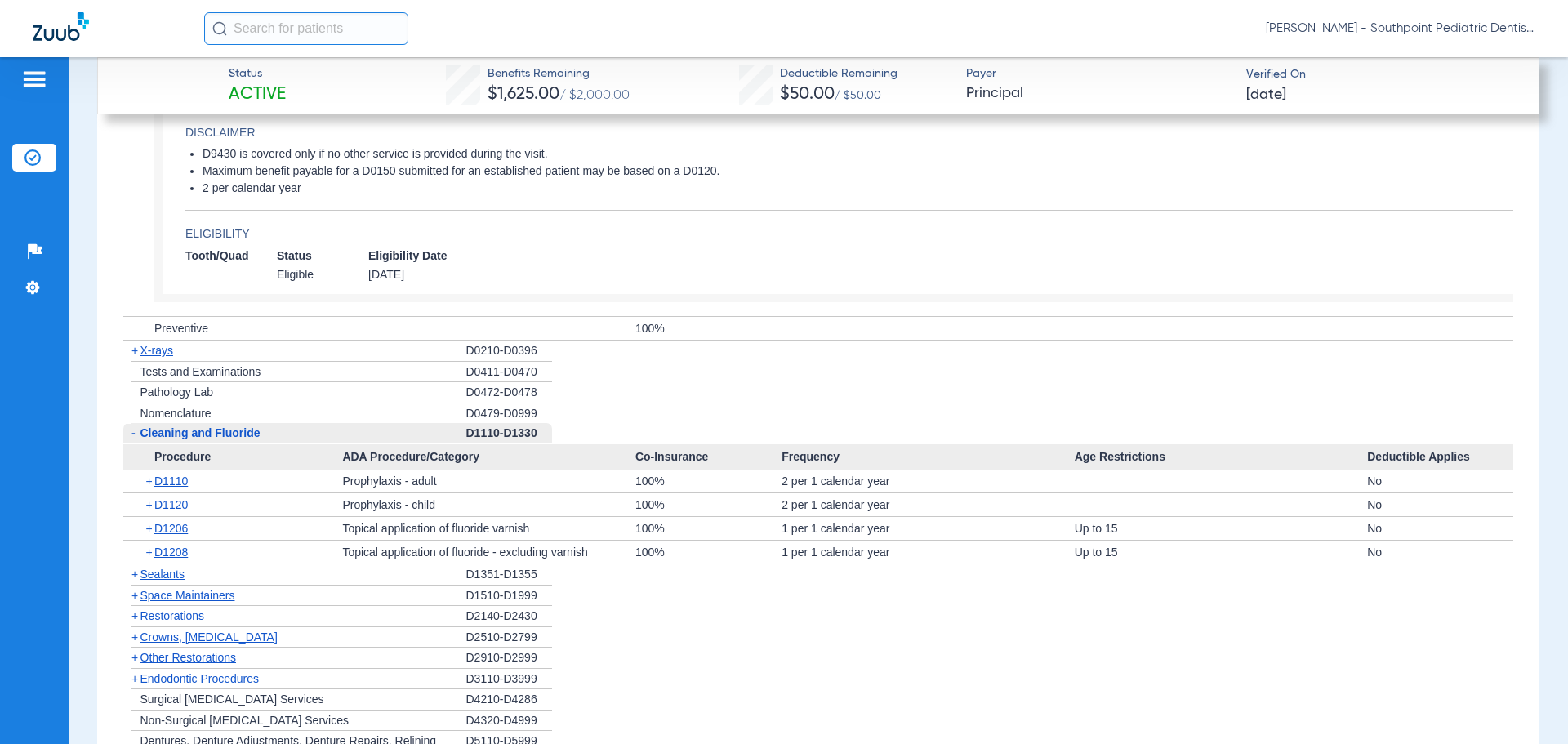
click at [333, 352] on div "+ X-rays" at bounding box center [294, 351] width 343 height 21
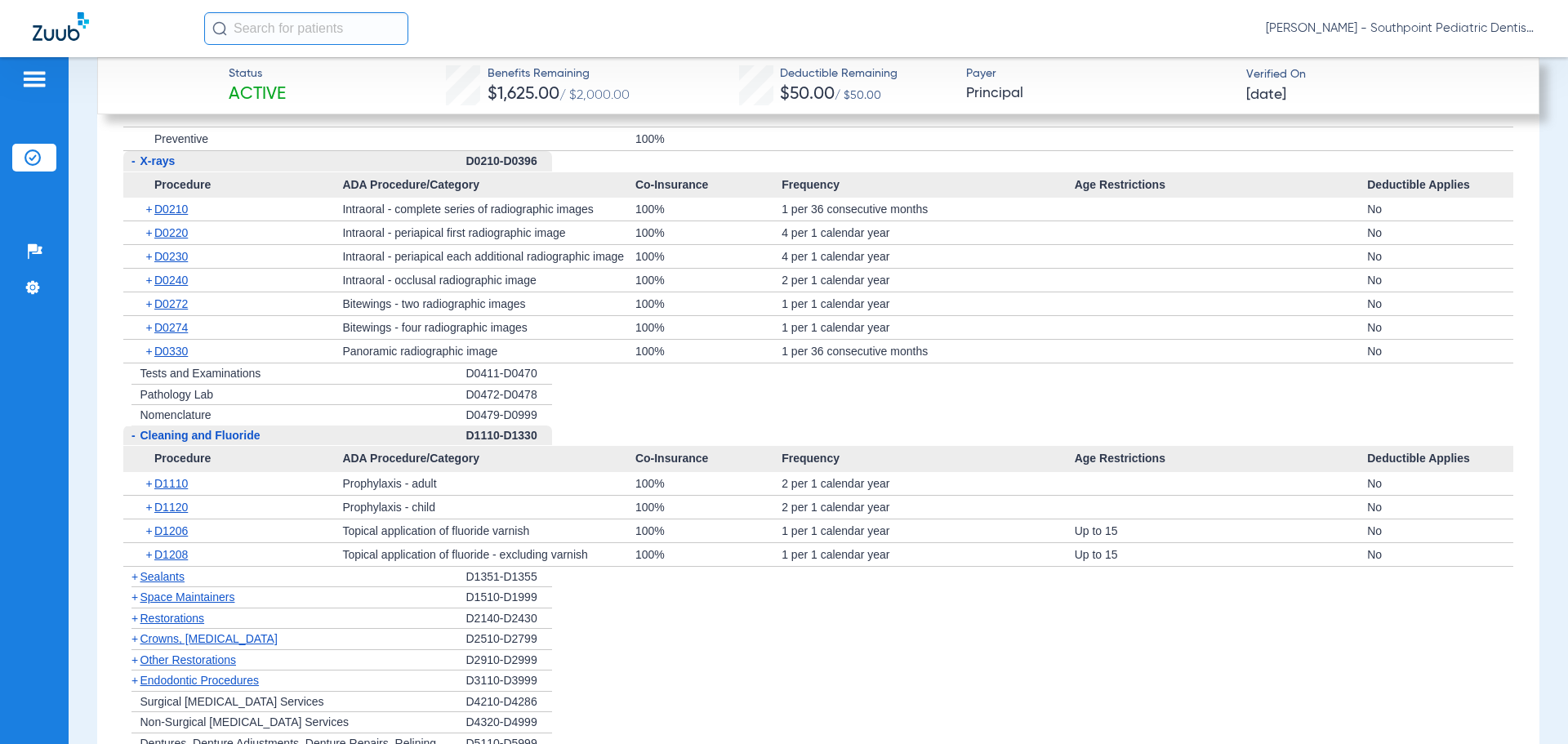
scroll to position [2562, 0]
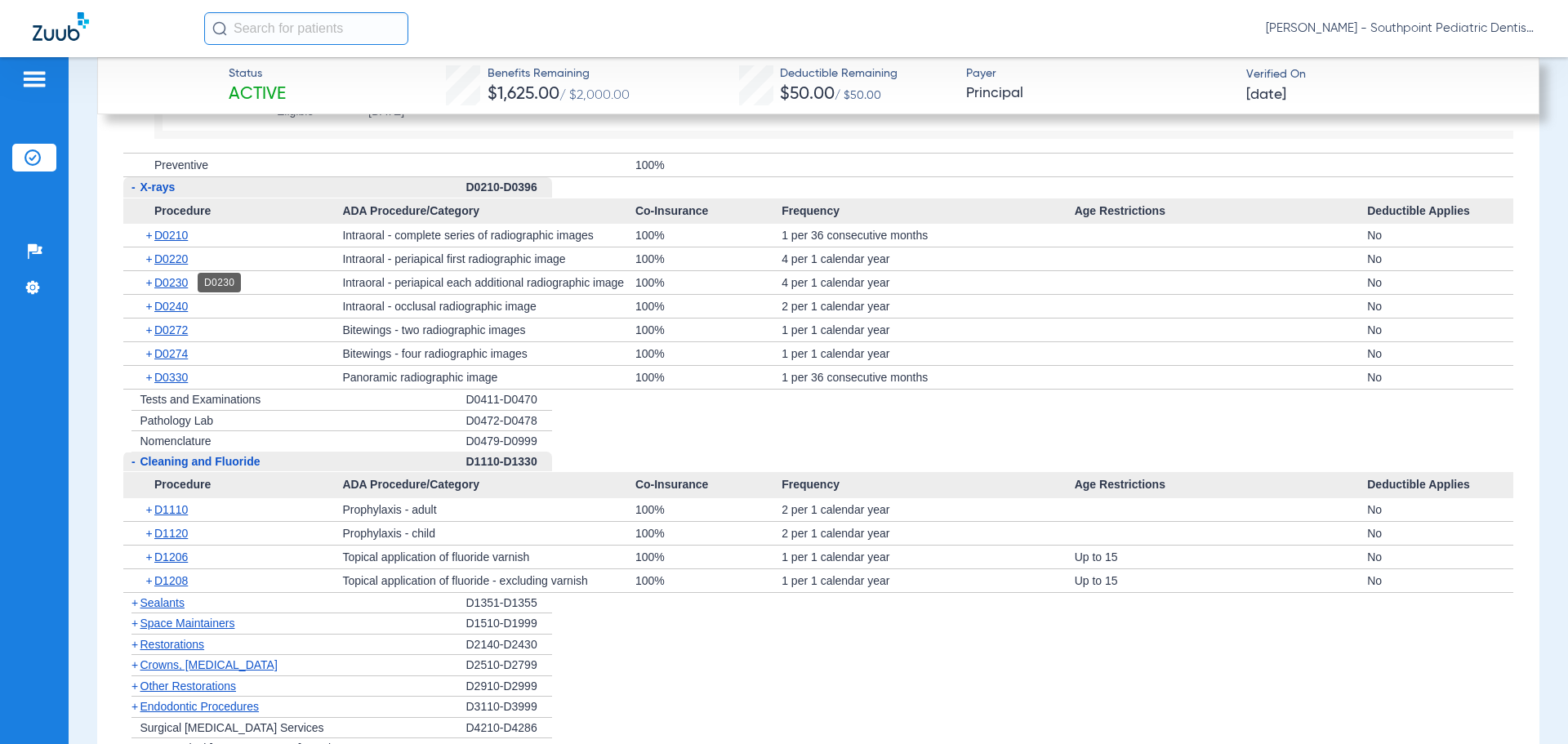
click at [186, 279] on span "D0230" at bounding box center [171, 282] width 33 height 13
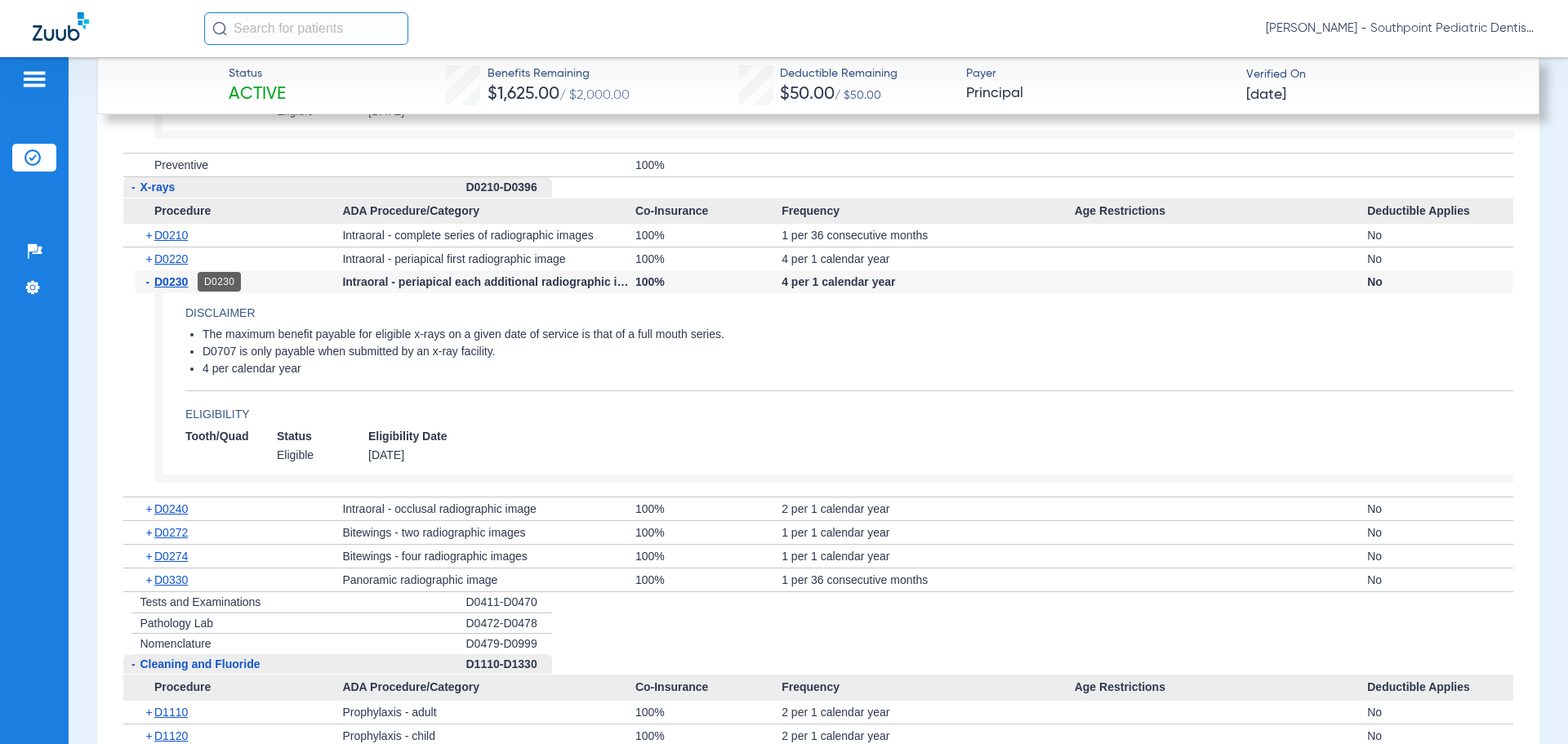
click at [198, 284] on div "D0230" at bounding box center [219, 281] width 44 height 20
click at [186, 282] on span "D0230" at bounding box center [171, 281] width 33 height 13
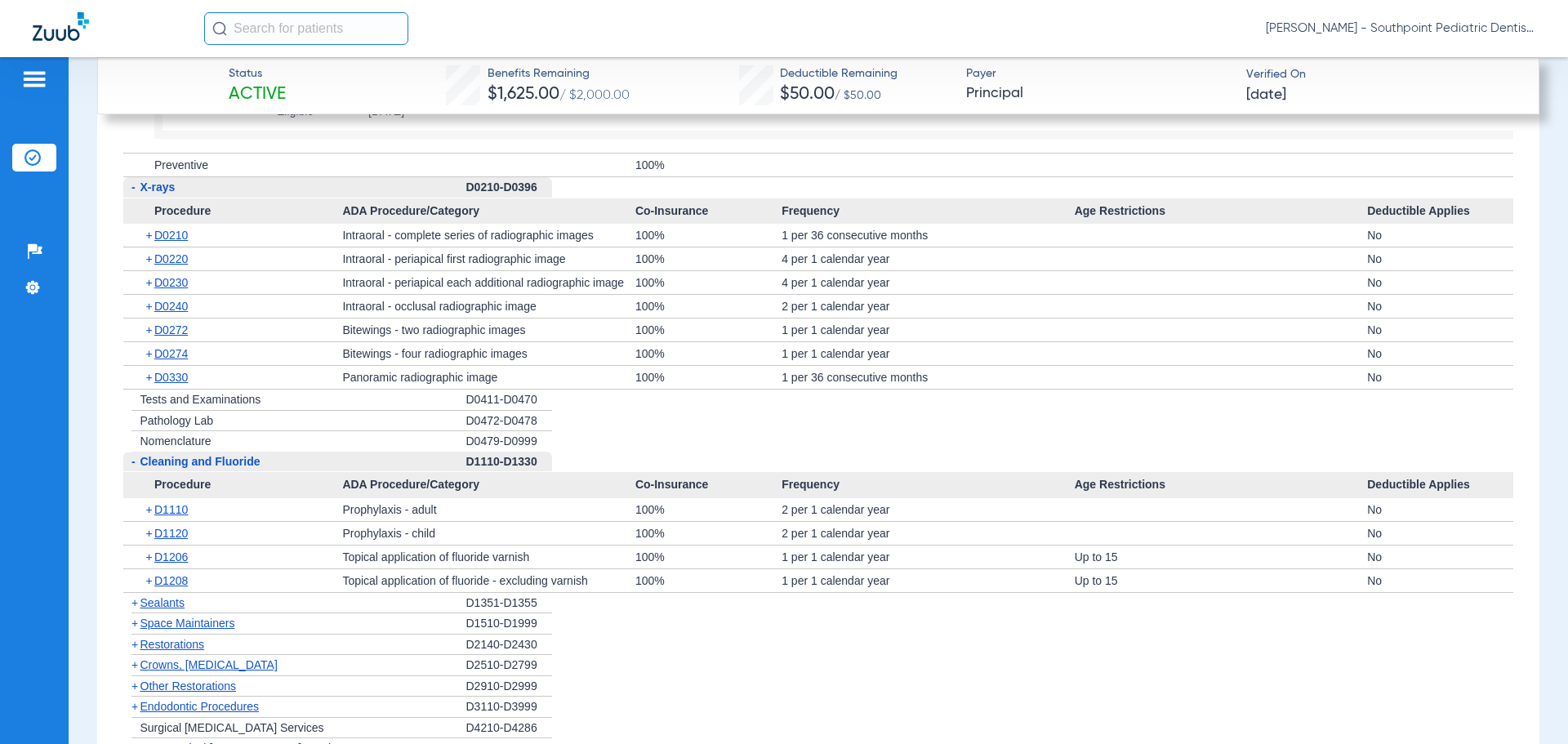
click at [217, 301] on div "+ D0240" at bounding box center [239, 306] width 208 height 23
click at [152, 310] on span "+" at bounding box center [150, 306] width 9 height 23
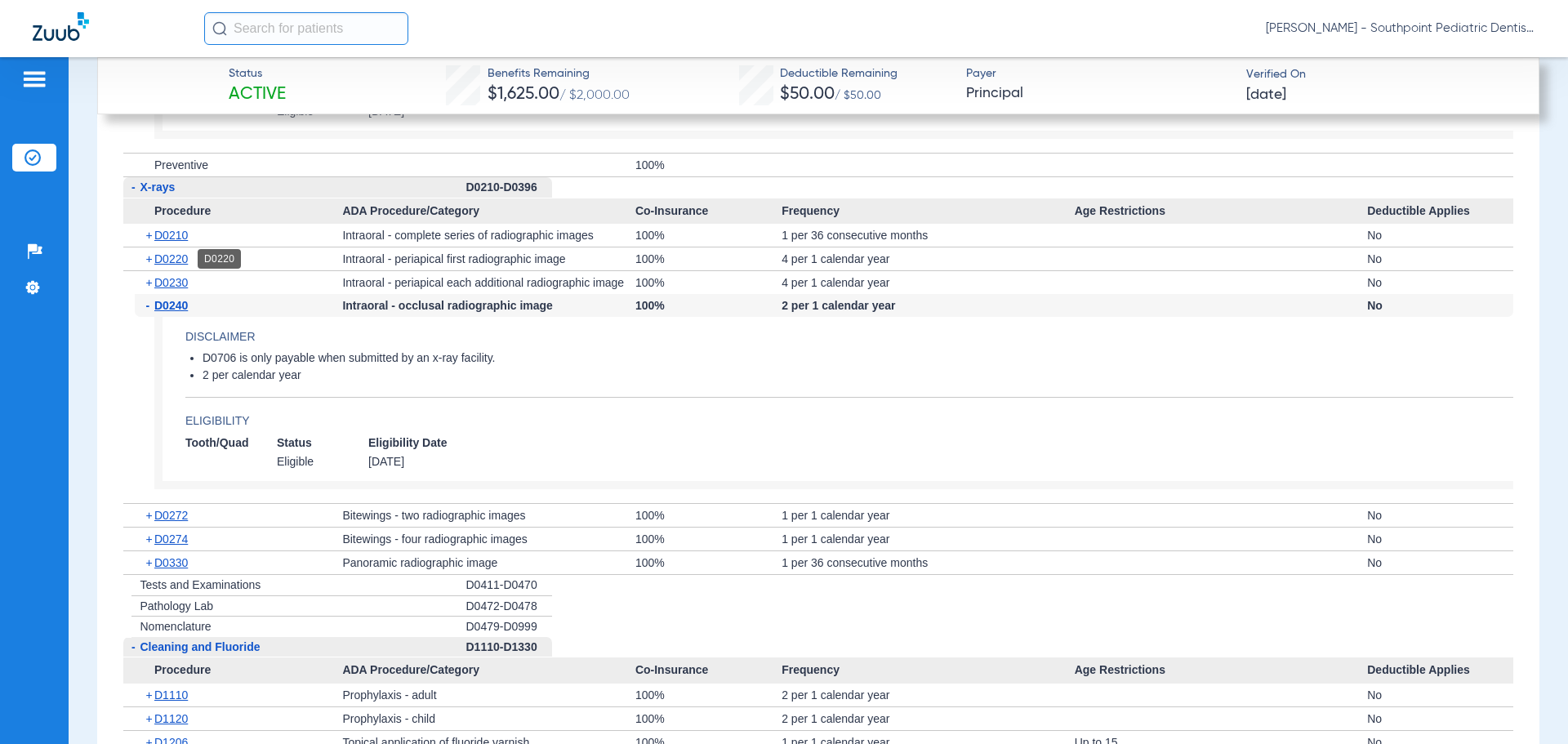
click at [184, 258] on span "D0220" at bounding box center [171, 259] width 33 height 13
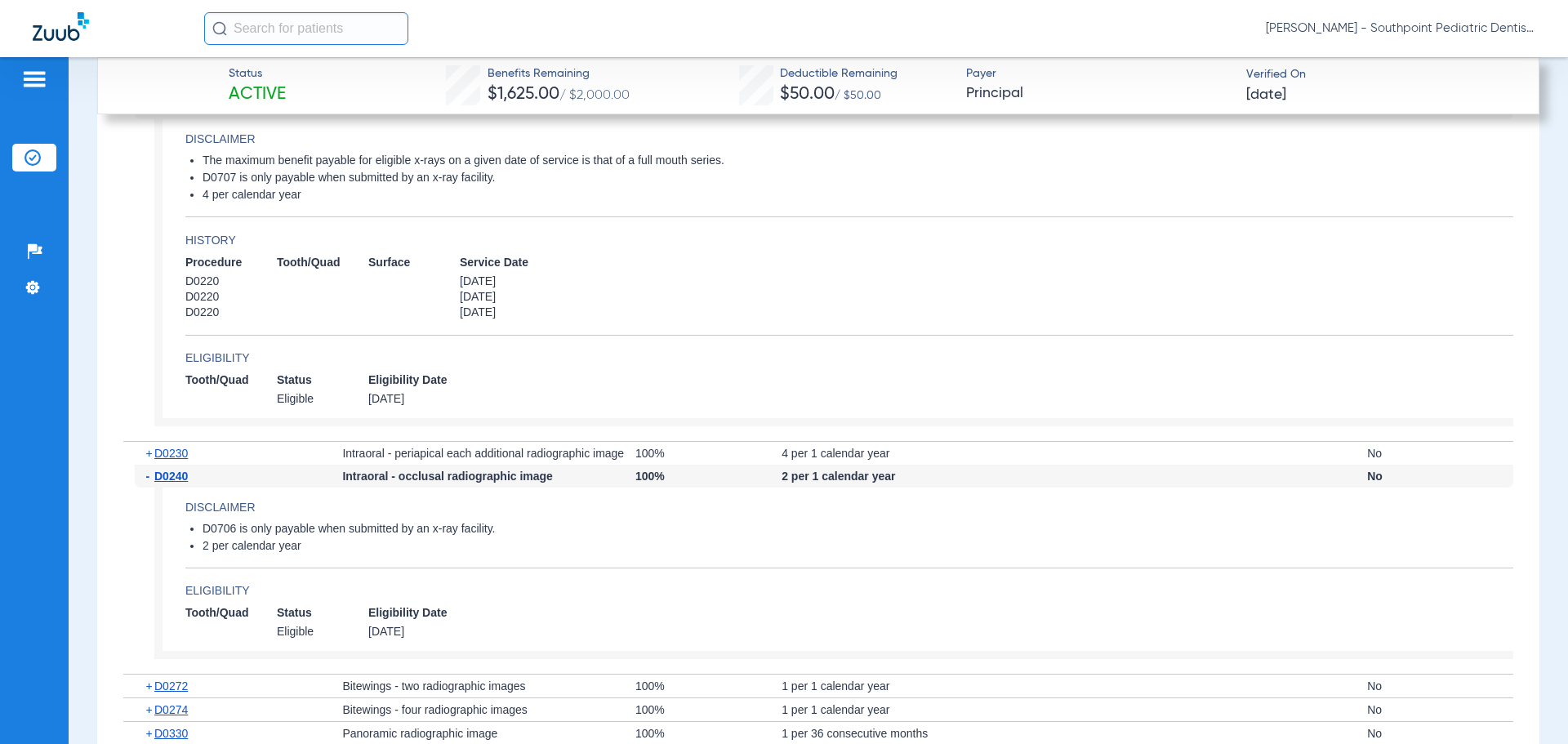
scroll to position [2643, 0]
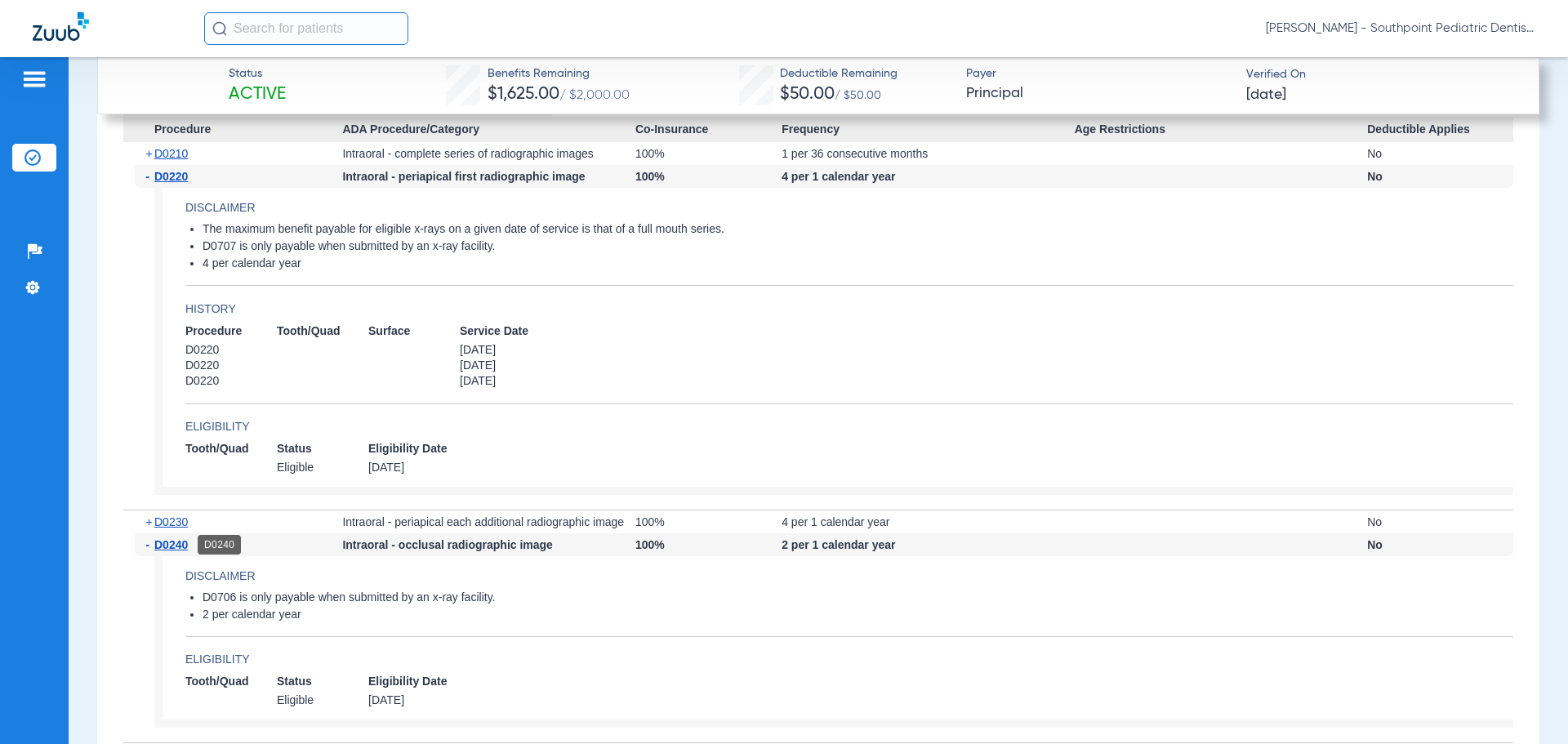
click at [177, 540] on span "D0240" at bounding box center [171, 544] width 33 height 13
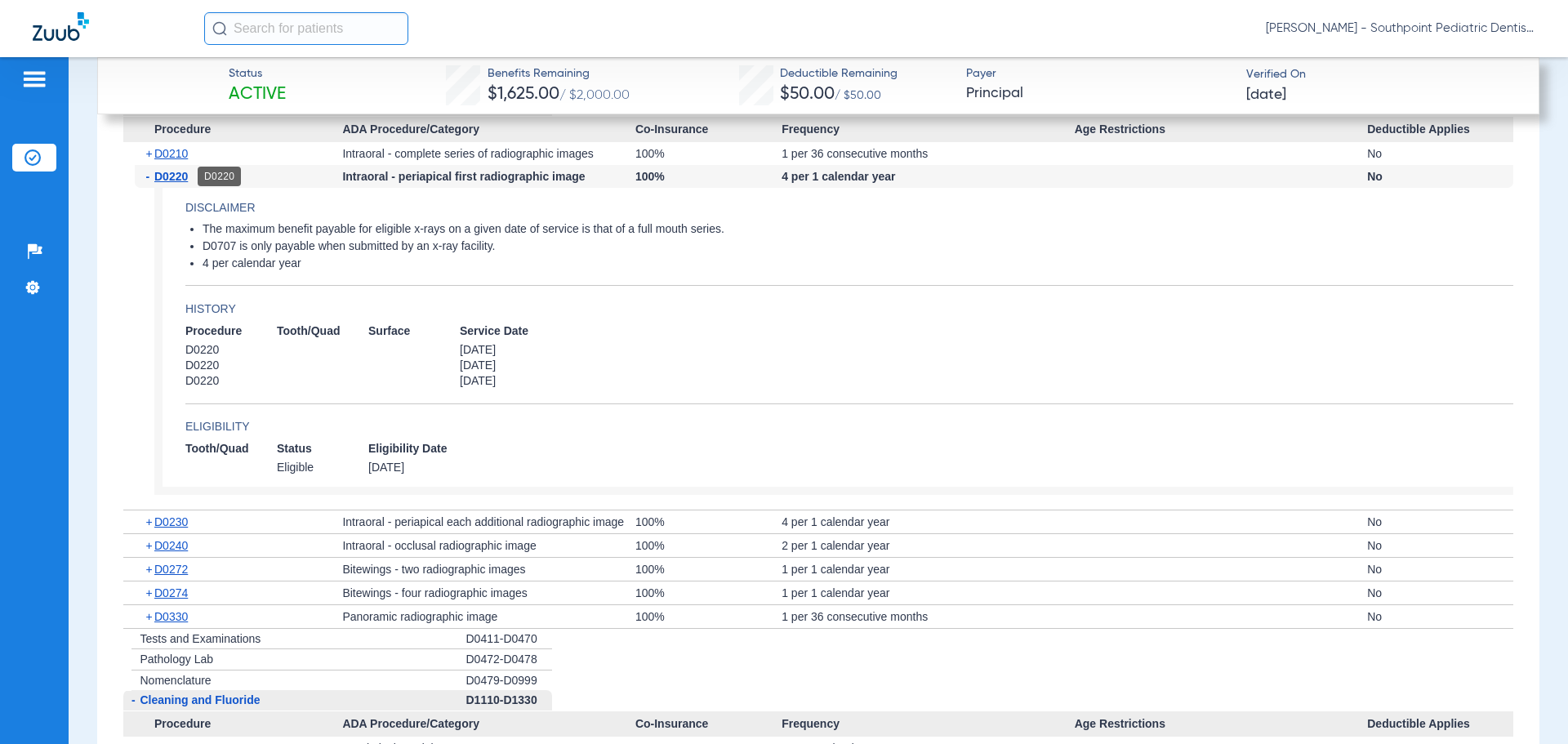
click at [186, 179] on span "D0220" at bounding box center [171, 176] width 33 height 13
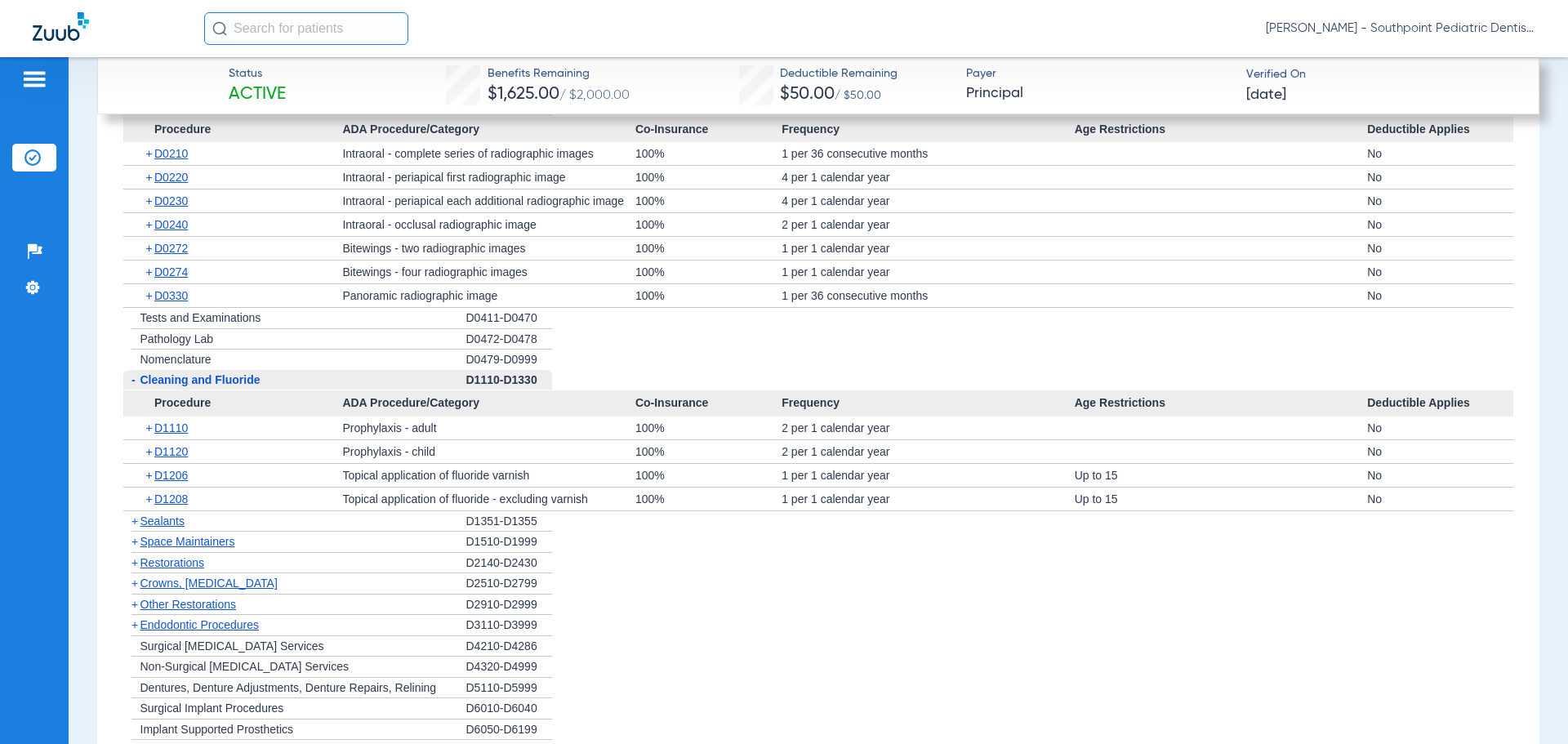
scroll to position [2725, 0]
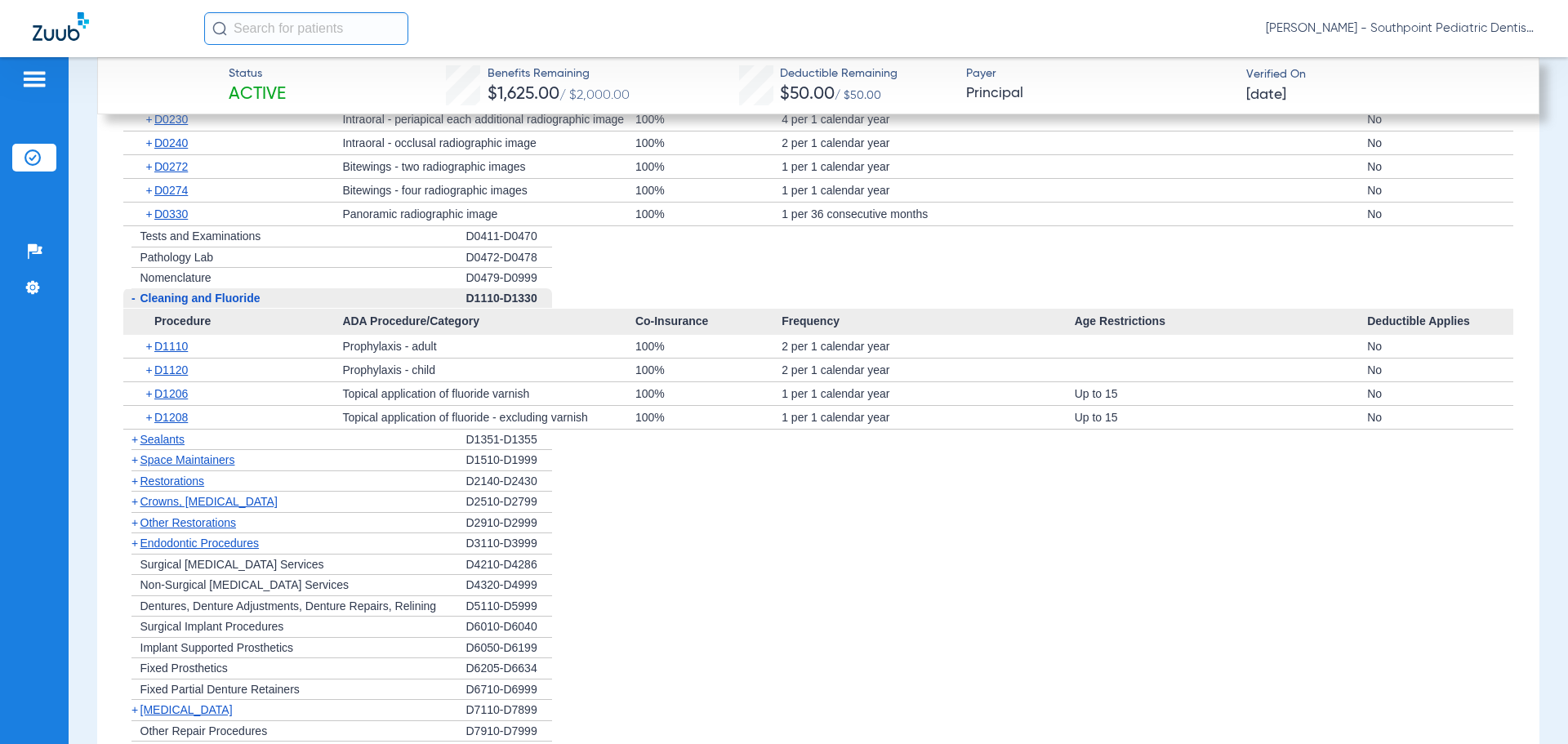
click at [268, 442] on div "+ Sealants" at bounding box center [294, 439] width 343 height 21
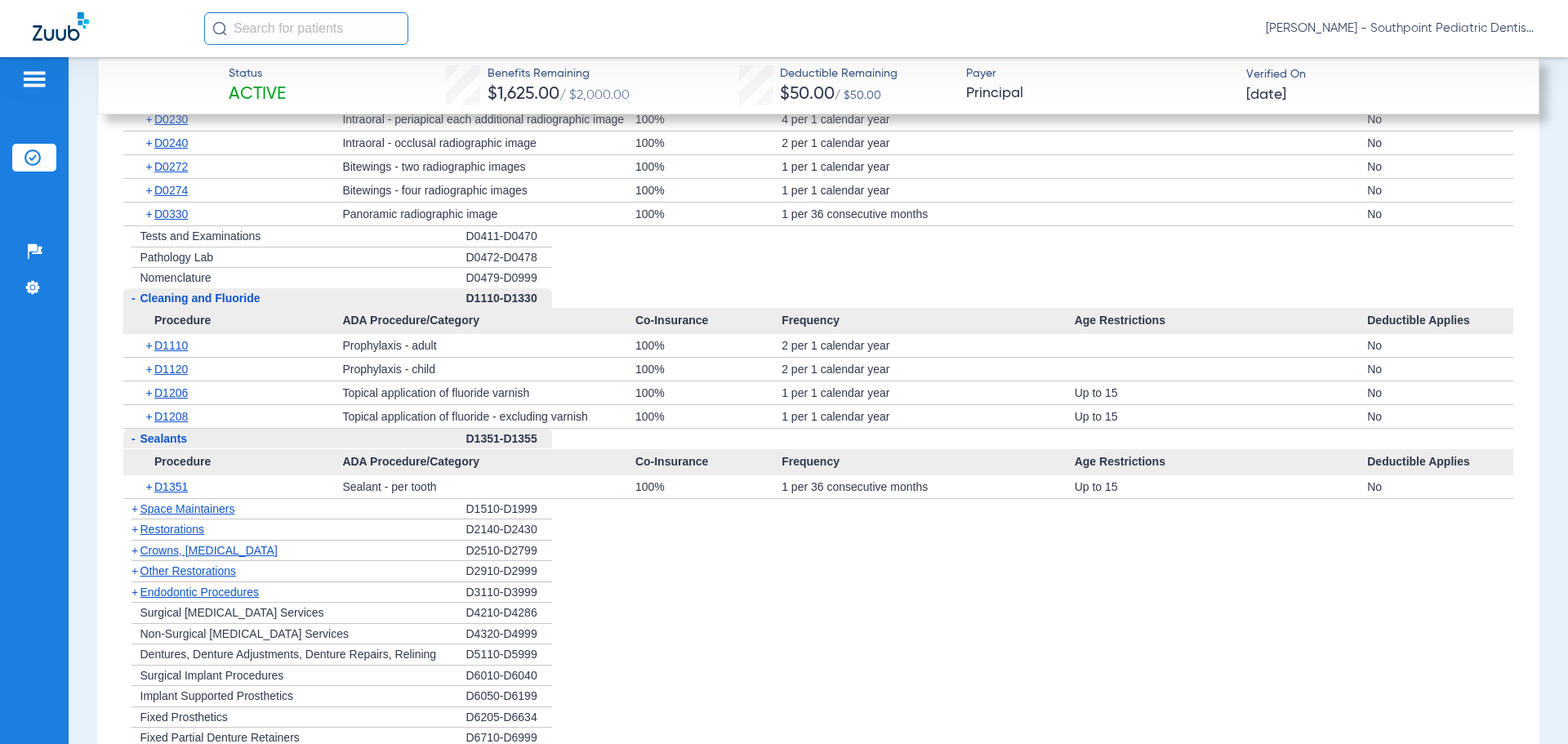
click at [275, 503] on div "+ Space Maintainers" at bounding box center [294, 509] width 343 height 21
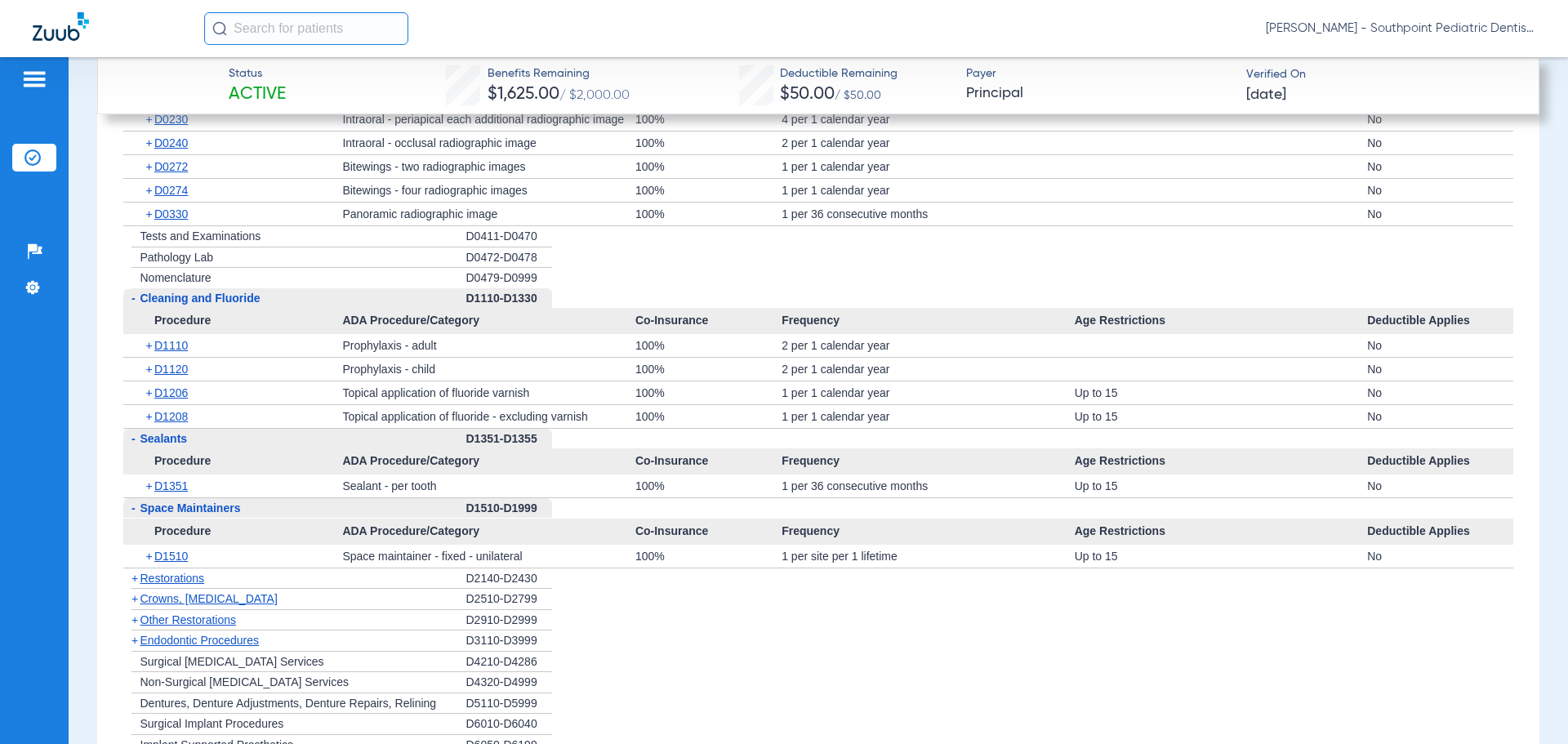
click at [301, 579] on div "+ Restorations" at bounding box center [294, 579] width 343 height 21
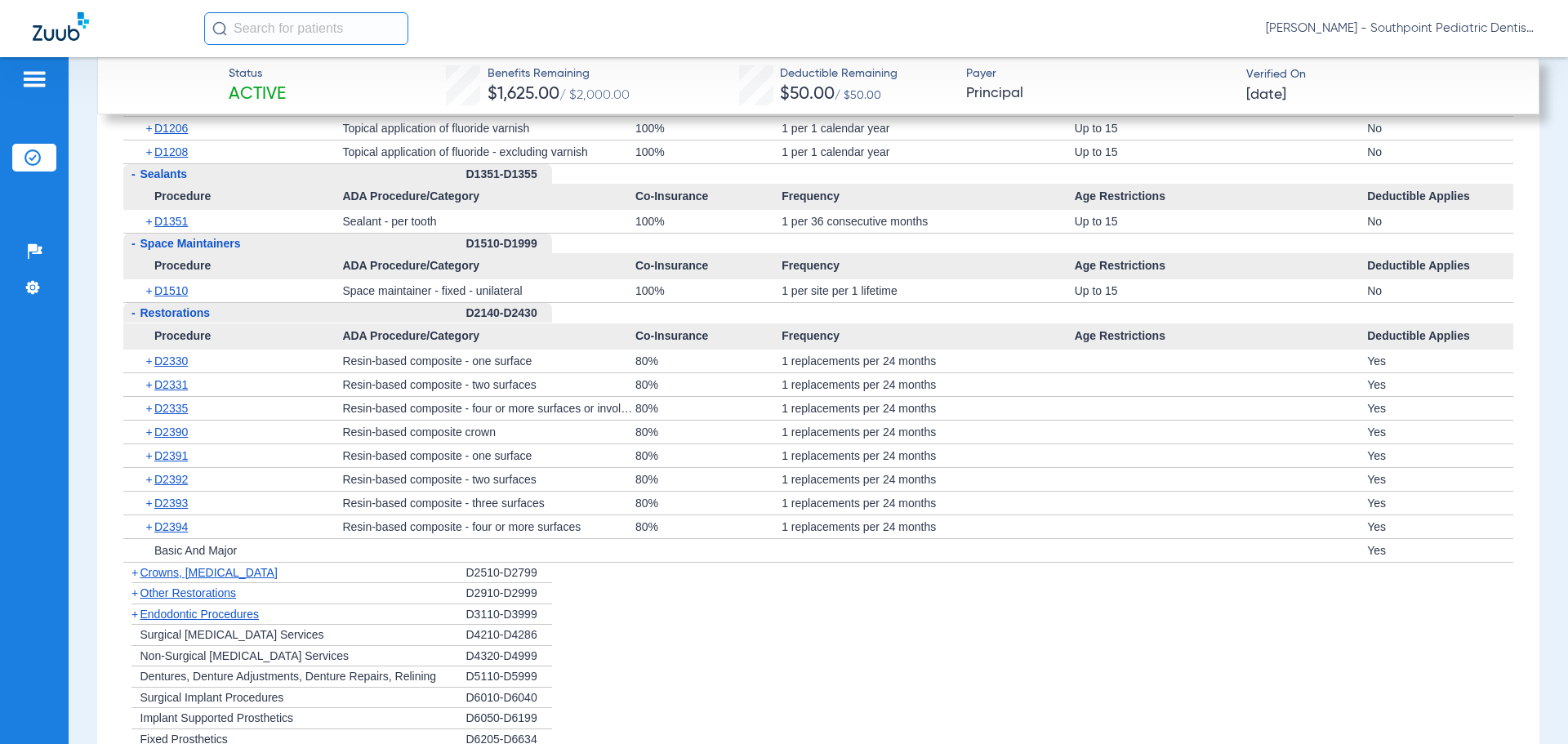
scroll to position [2970, 0]
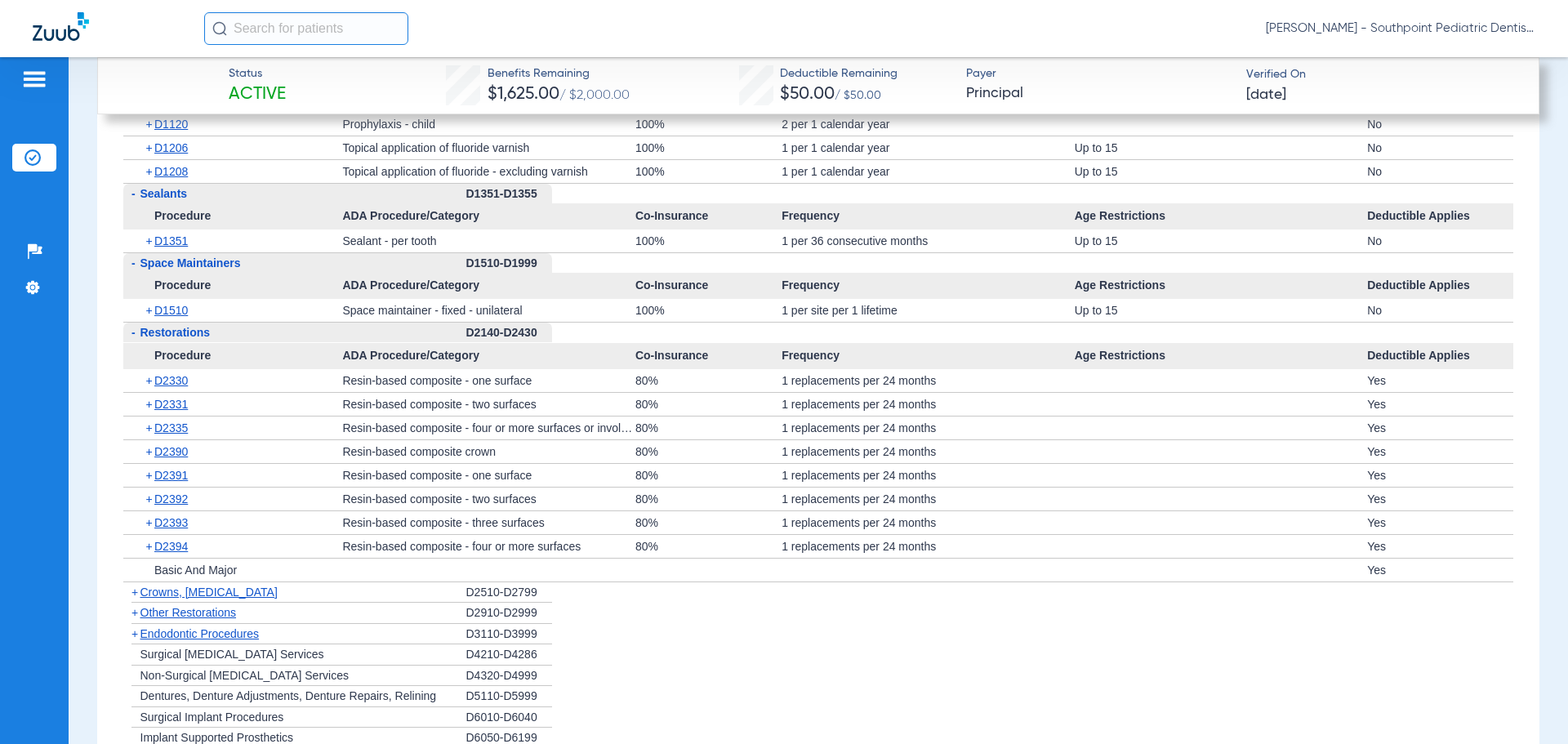
click at [253, 611] on div "+ Other Restorations" at bounding box center [294, 613] width 343 height 21
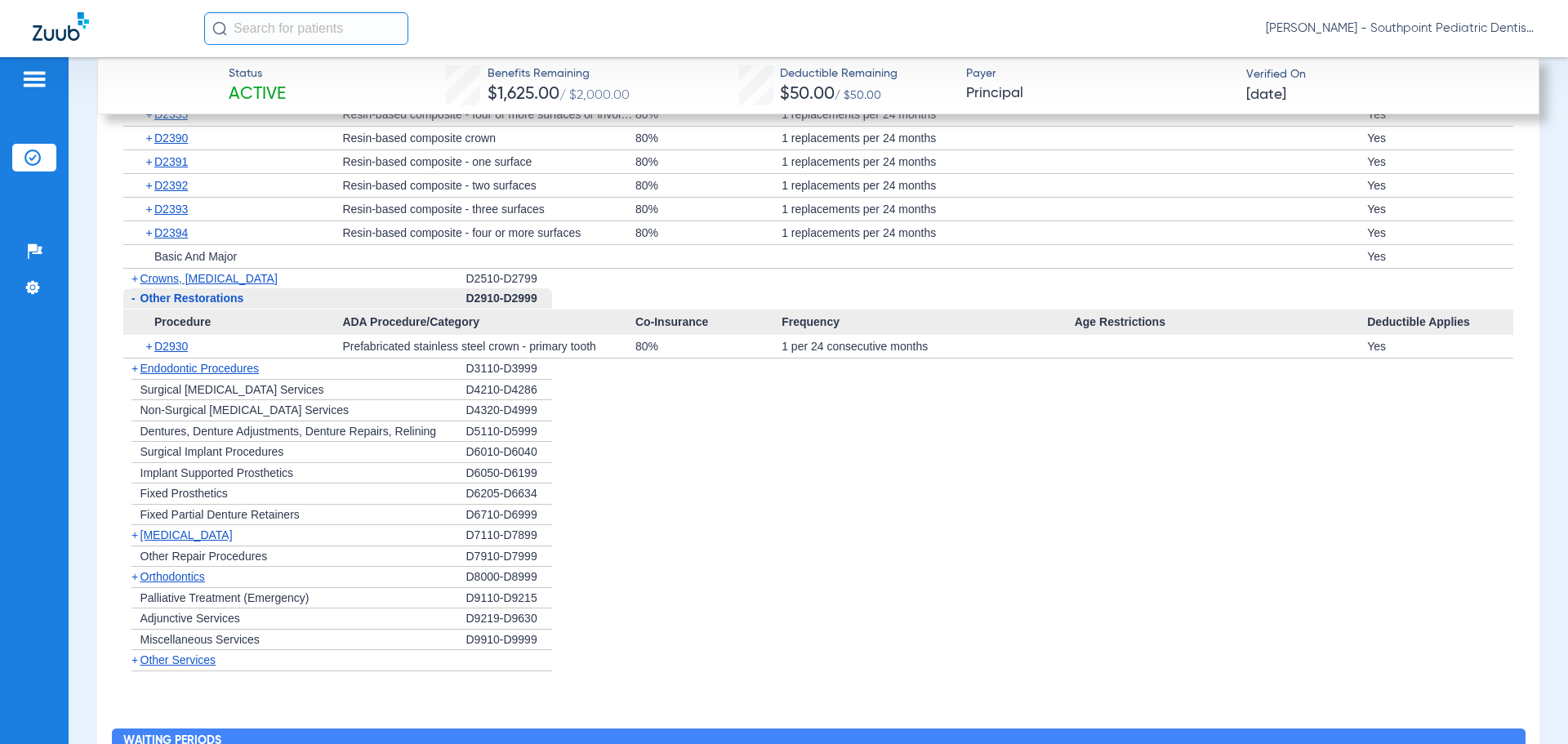
scroll to position [3296, 0]
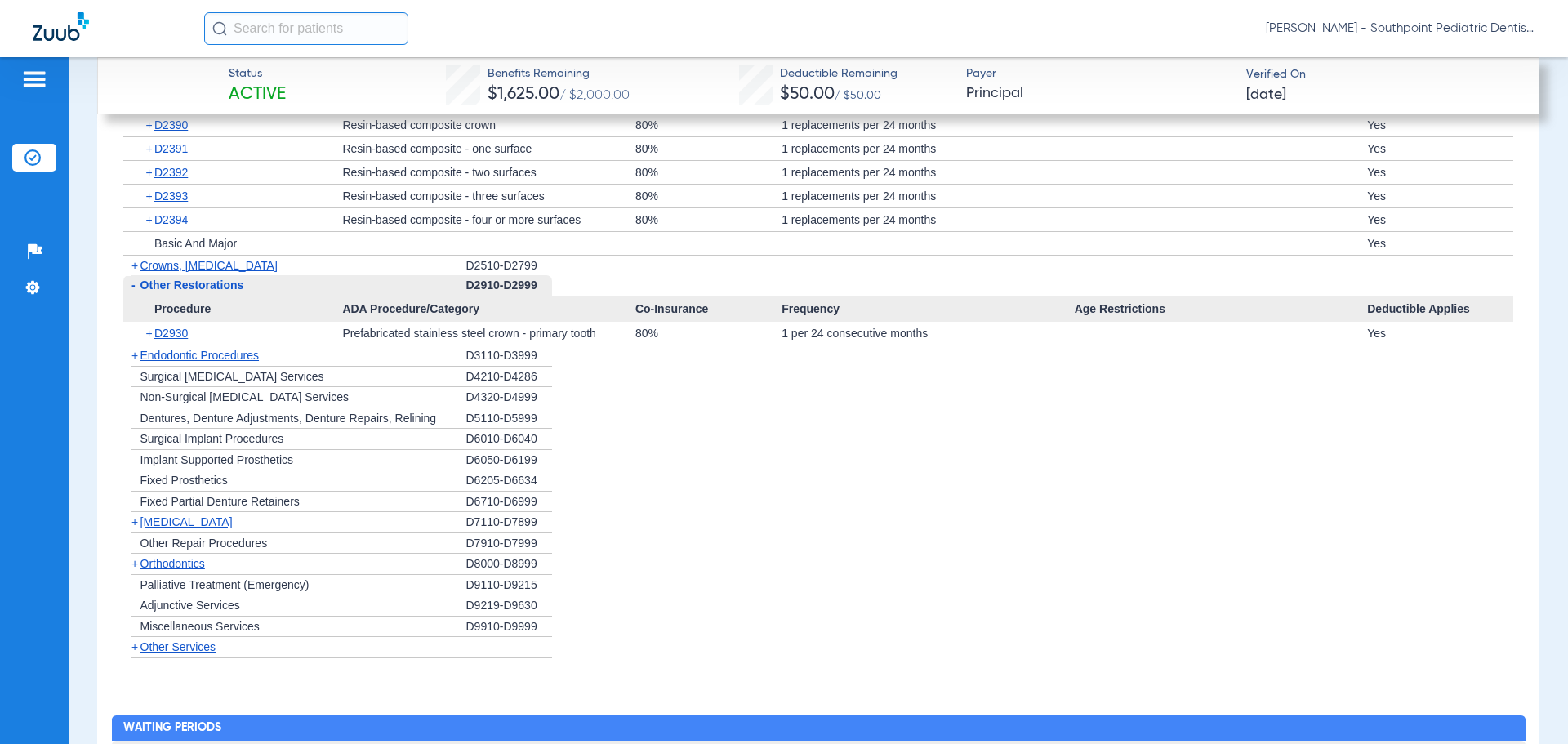
click at [305, 349] on div "+ Endodontic Procedures" at bounding box center [294, 356] width 343 height 21
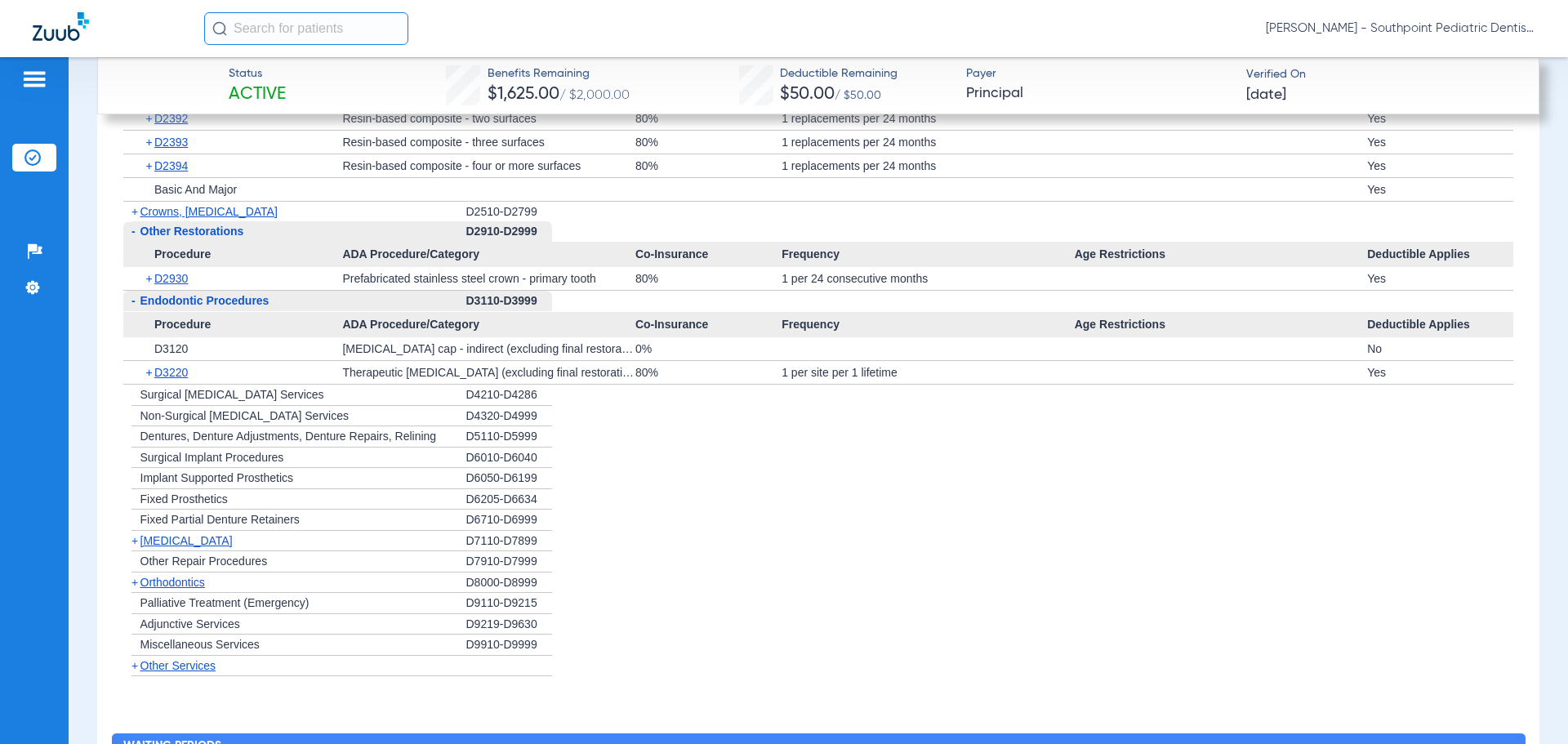
scroll to position [3460, 0]
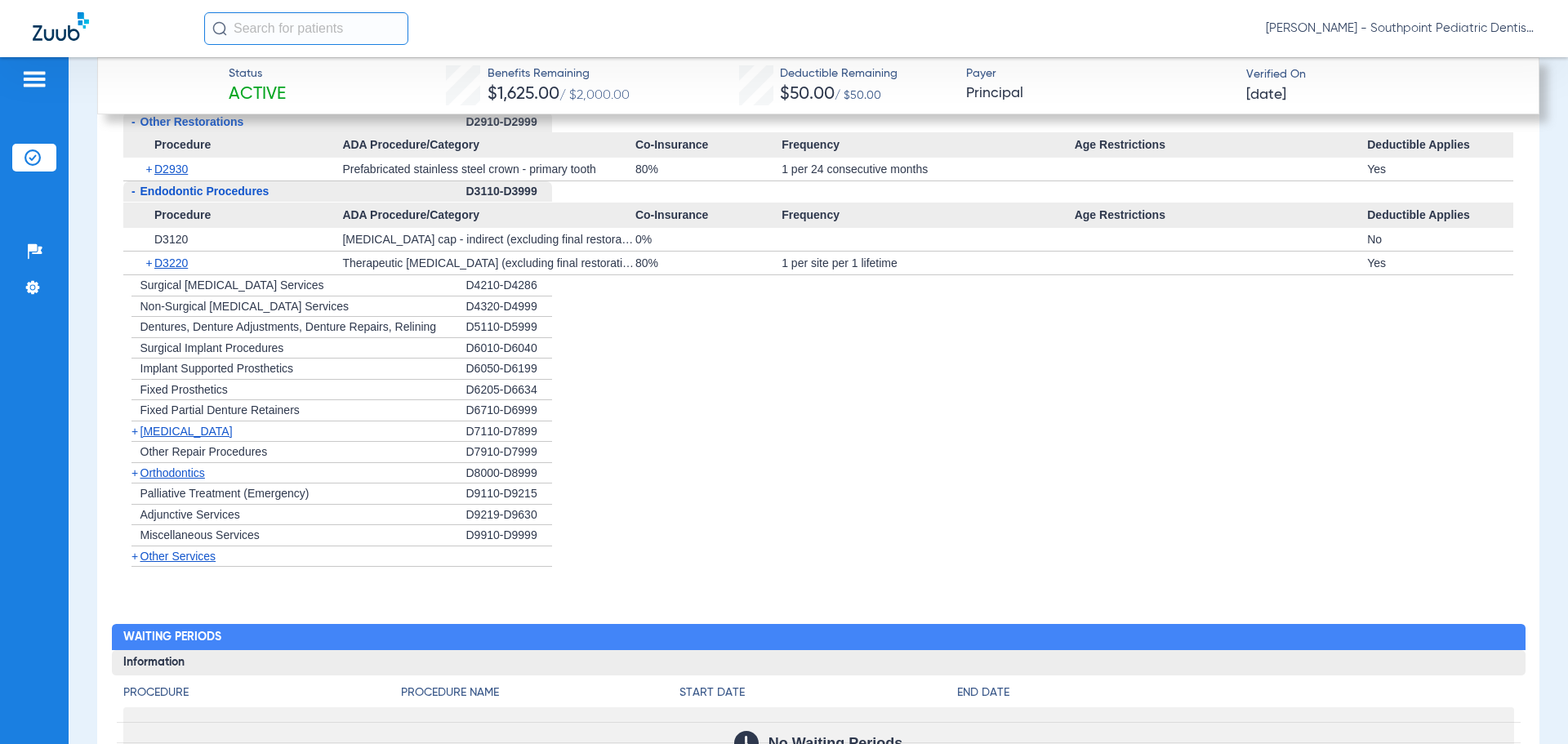
click at [276, 424] on div "+ [MEDICAL_DATA]" at bounding box center [294, 432] width 343 height 21
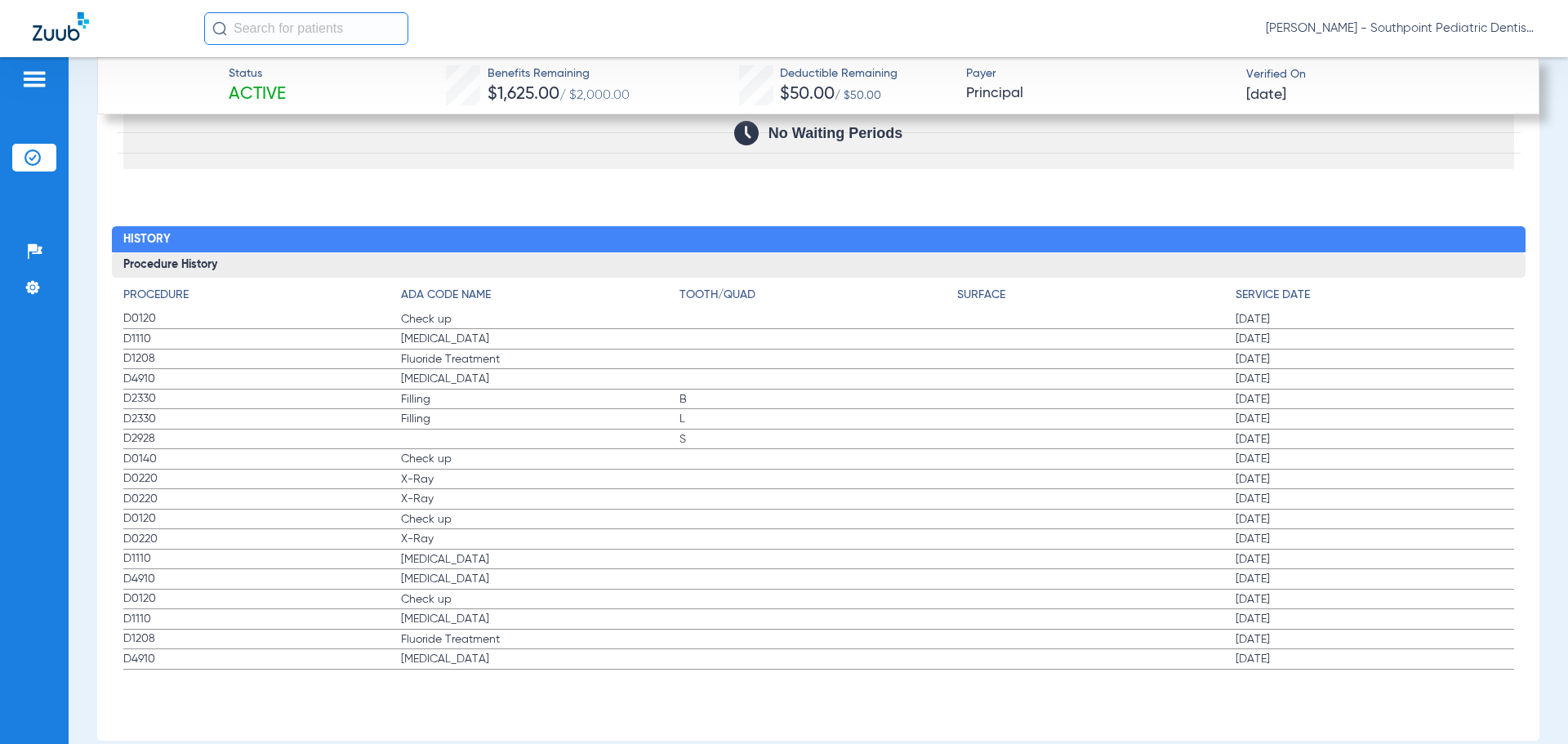
scroll to position [4037, 0]
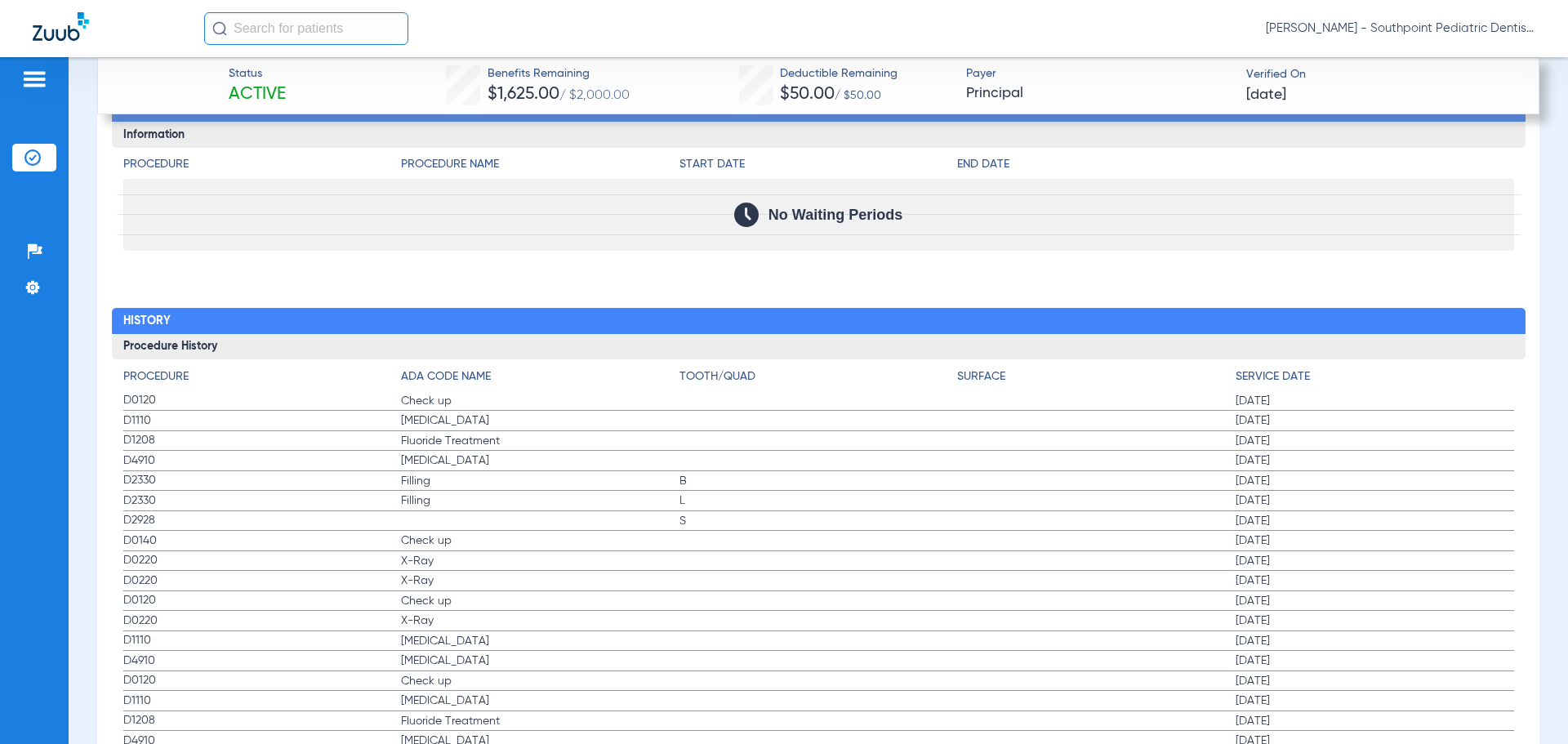
drag, startPoint x: 125, startPoint y: 479, endPoint x: 1351, endPoint y: 518, distance: 1226.6
click at [1351, 518] on app-history-list "Procedure ADA Code Name Tooth/Quad Surface Service Date D0120 Check up [DATE] D…" at bounding box center [818, 560] width 1391 height 383
click at [527, 537] on span "Check up" at bounding box center [541, 541] width 279 height 17
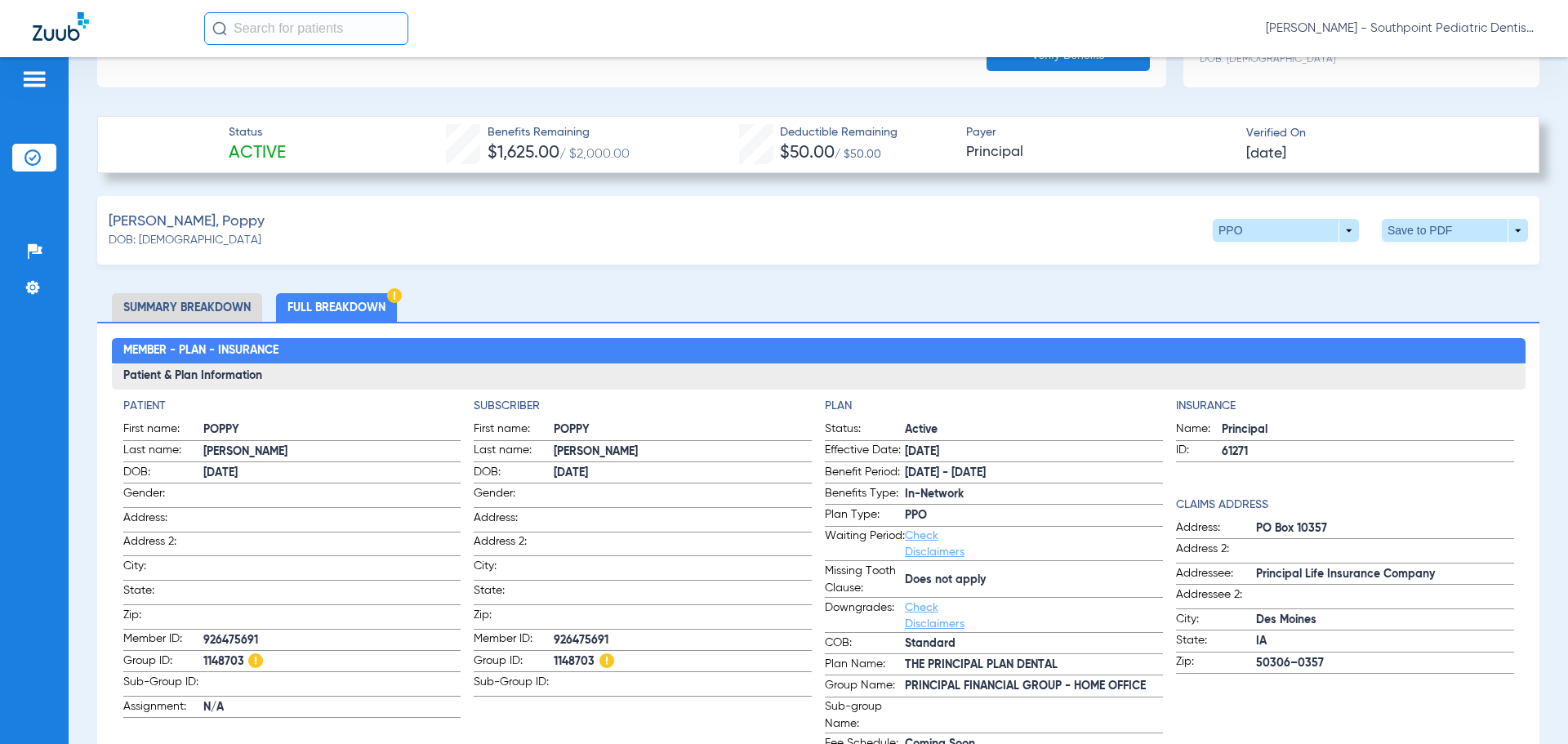
scroll to position [489, 0]
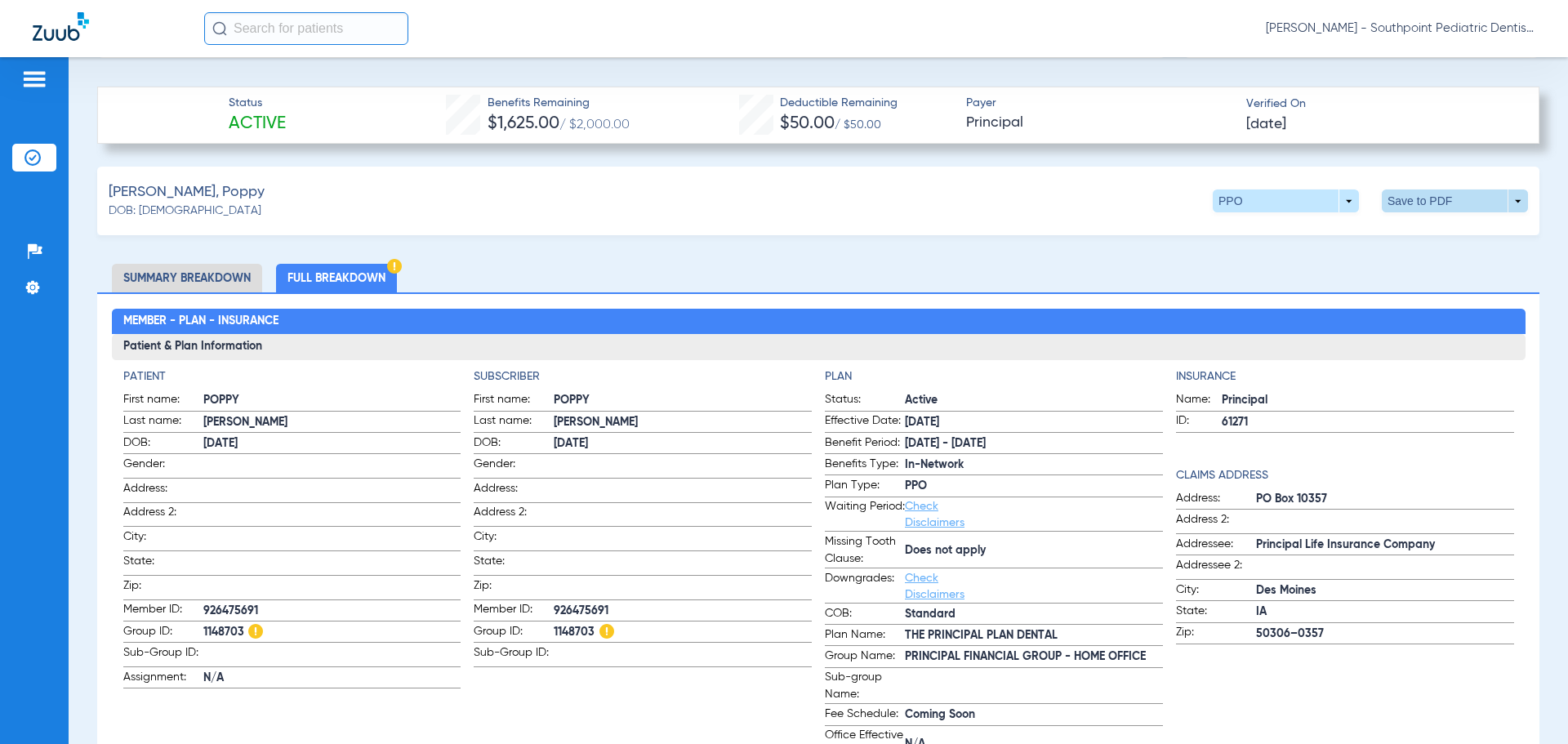
click at [1436, 201] on span at bounding box center [1456, 201] width 39 height 39
click at [1339, 231] on span "Save to PDF" at bounding box center [1319, 232] width 64 height 11
drag, startPoint x: 1011, startPoint y: 231, endPoint x: 1506, endPoint y: 206, distance: 495.6
click at [1506, 206] on span at bounding box center [1455, 201] width 146 height 23
click at [1498, 197] on div at bounding box center [784, 372] width 1568 height 744
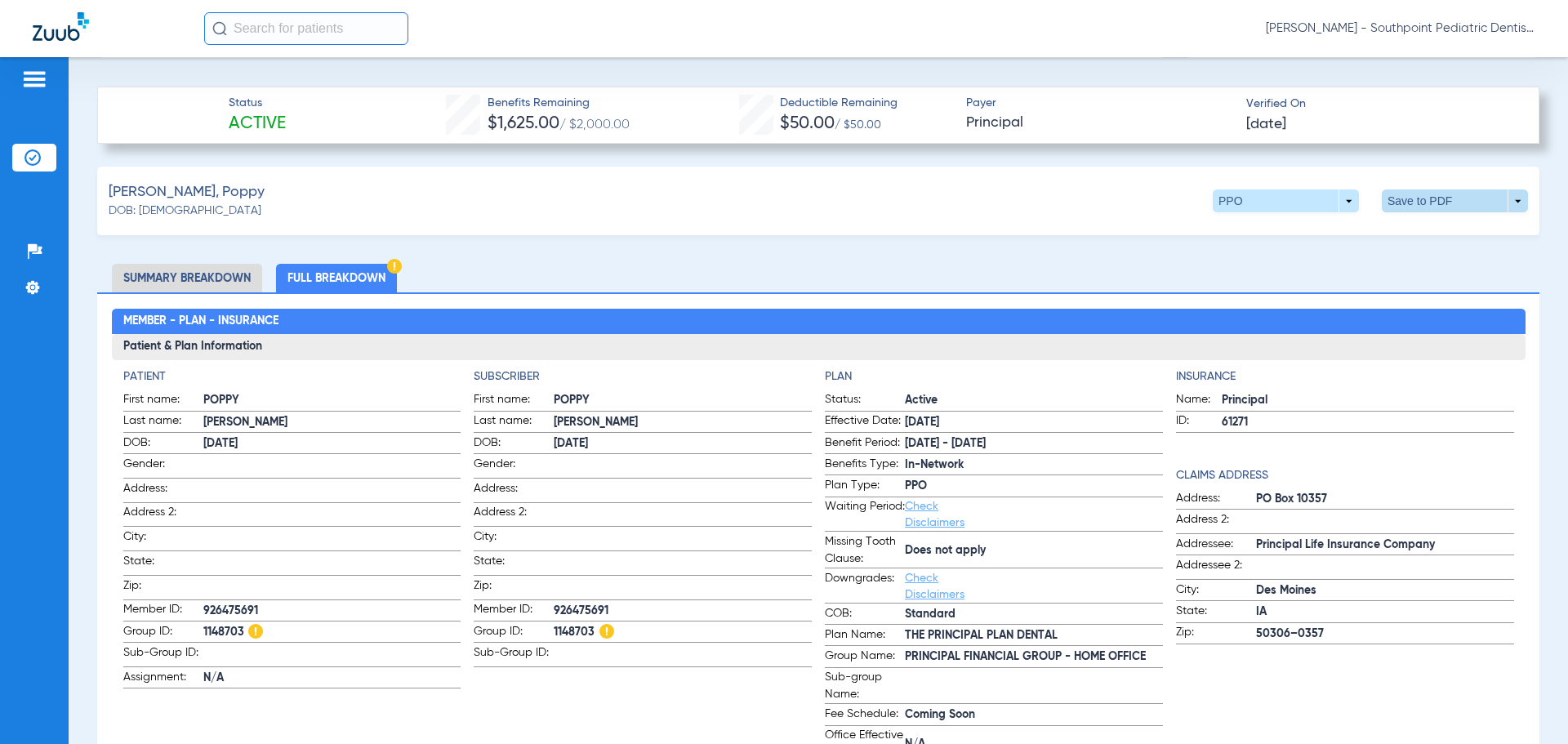
click at [1499, 197] on span at bounding box center [1455, 201] width 146 height 23
click at [1433, 255] on div at bounding box center [784, 372] width 1568 height 744
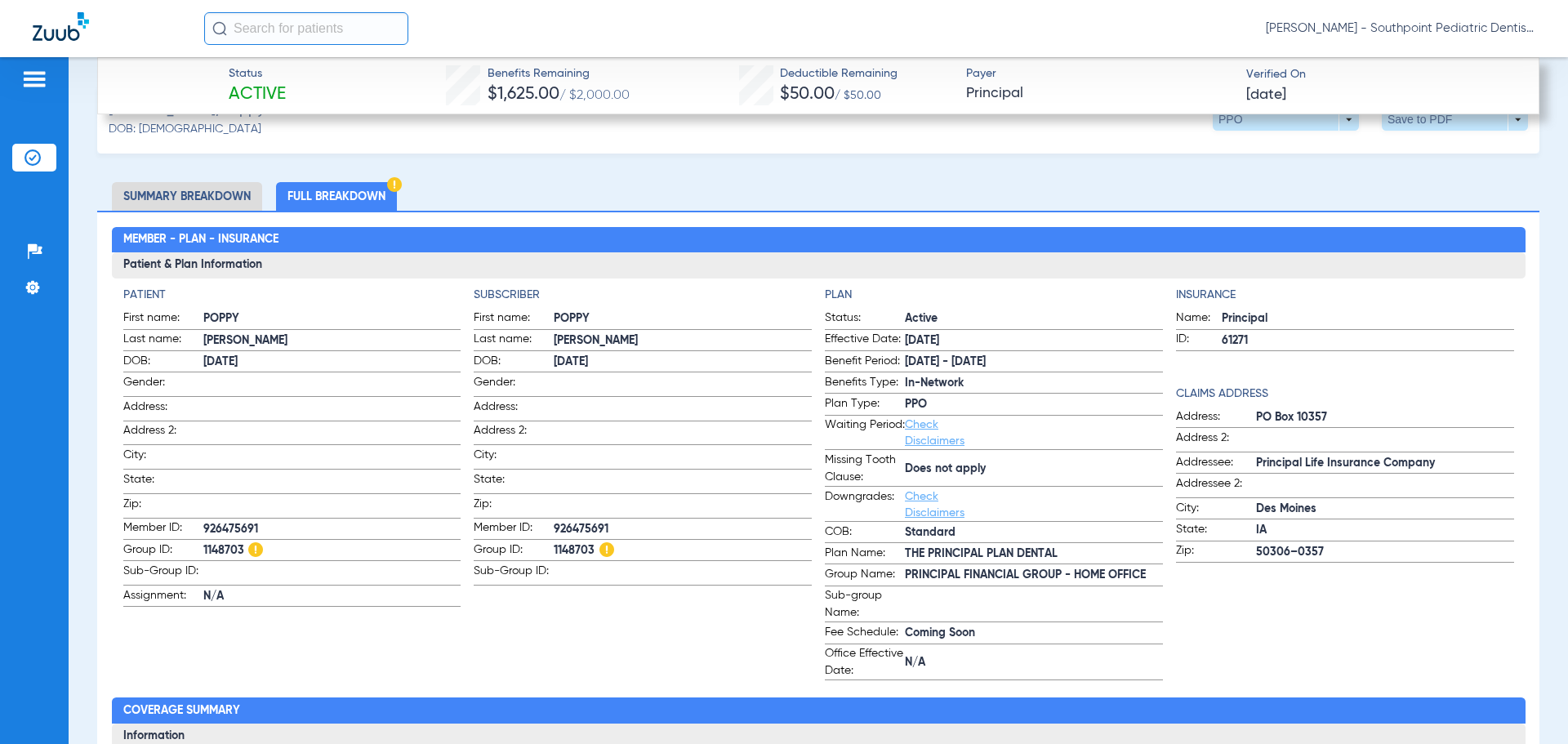
scroll to position [653, 0]
